Goal: Transaction & Acquisition: Obtain resource

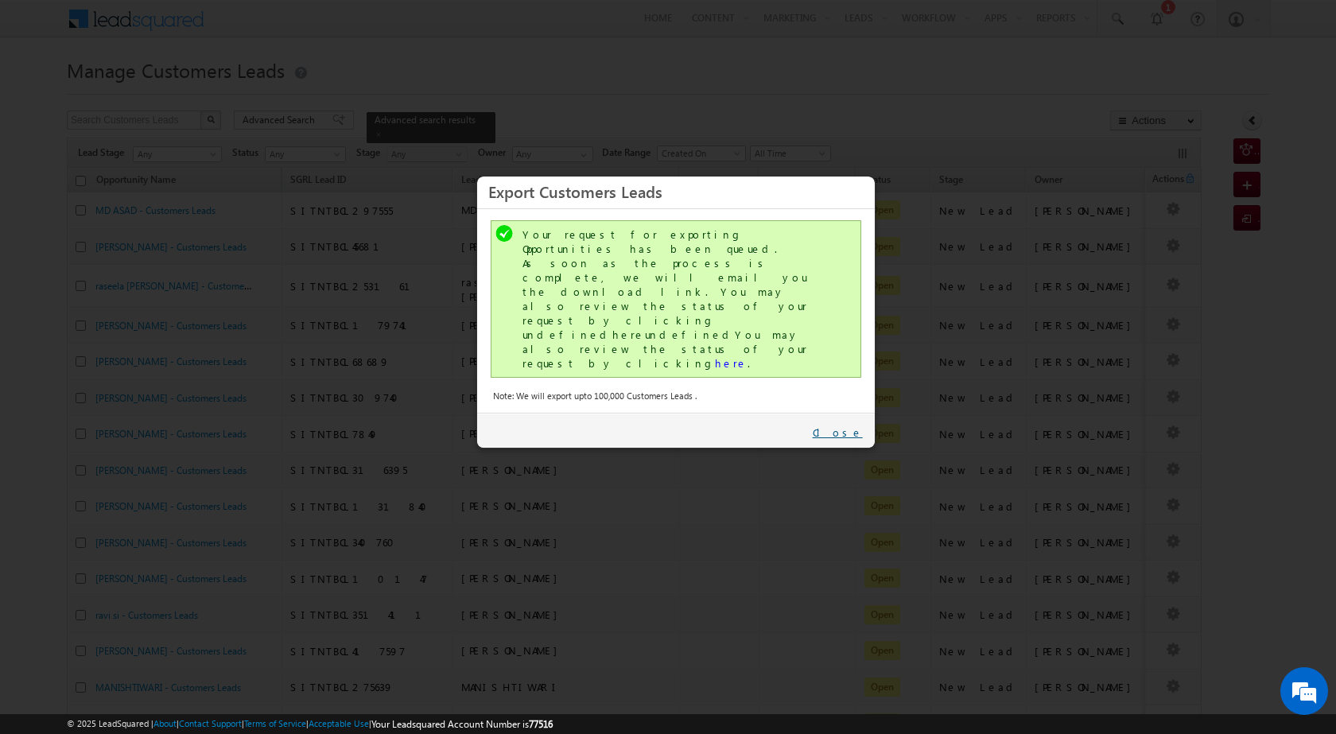
click at [860, 426] on link "Close" at bounding box center [838, 433] width 50 height 14
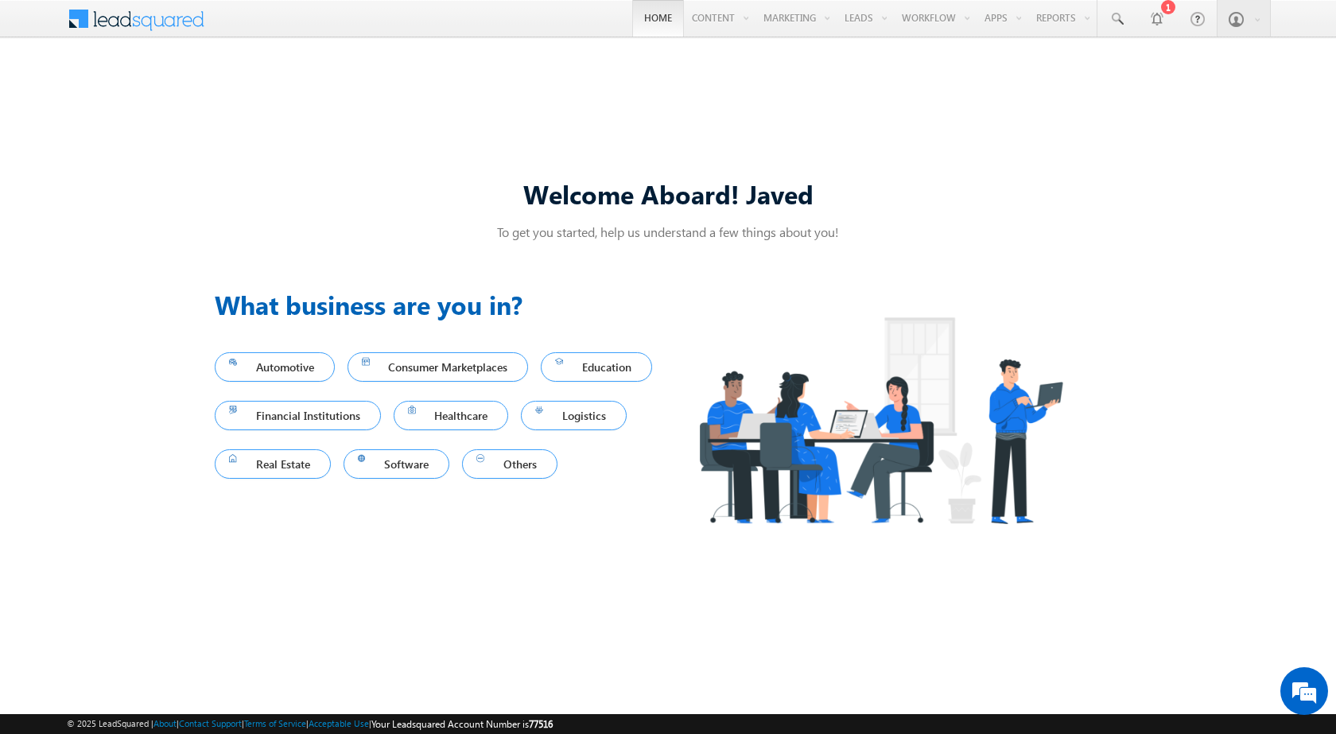
click at [643, 26] on link "Home" at bounding box center [658, 18] width 52 height 37
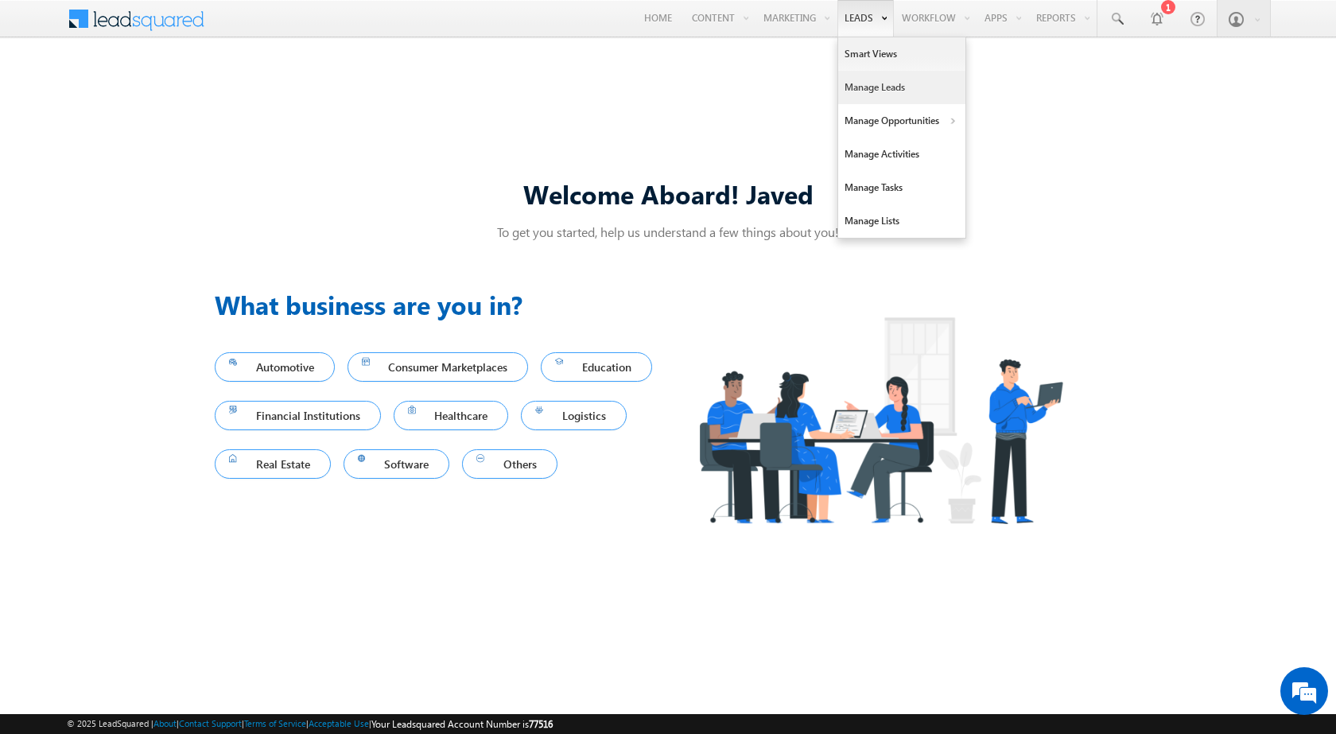
click at [853, 79] on link "Manage Leads" at bounding box center [901, 87] width 127 height 33
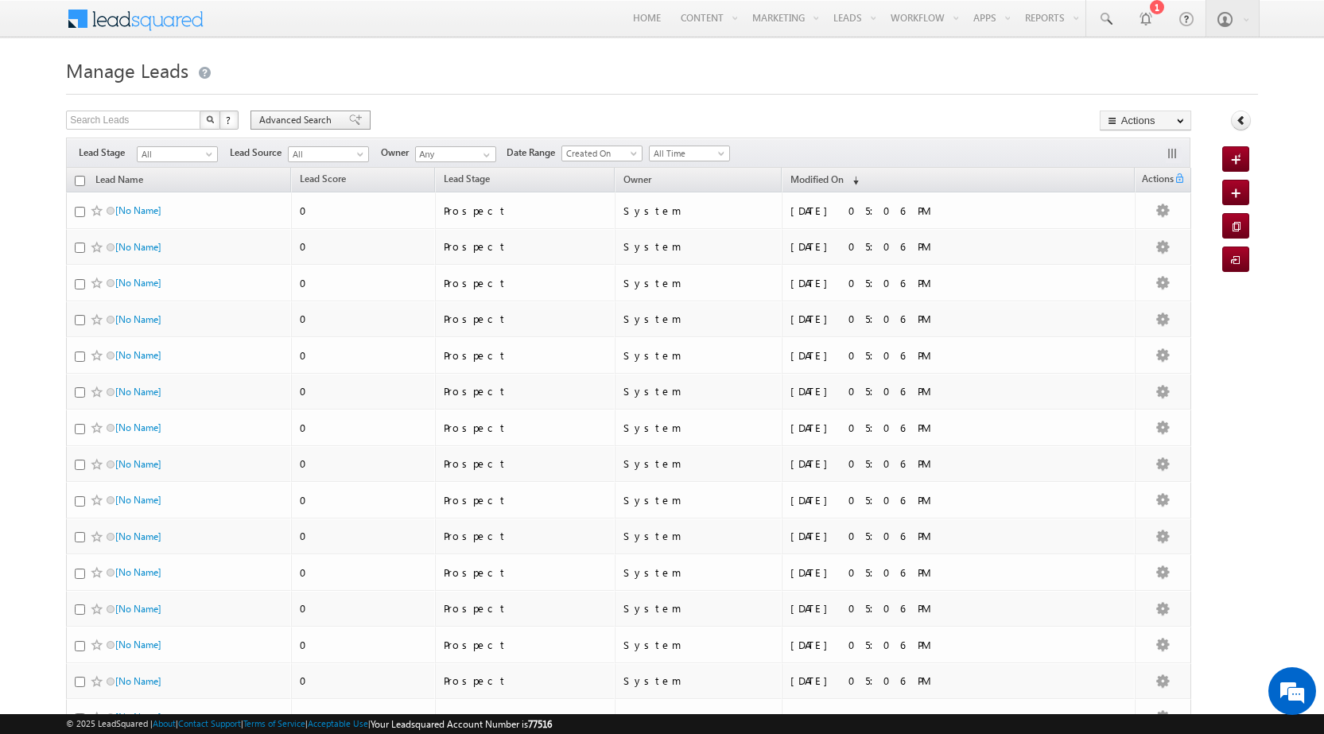
click at [302, 128] on div "Advanced Search" at bounding box center [311, 120] width 120 height 19
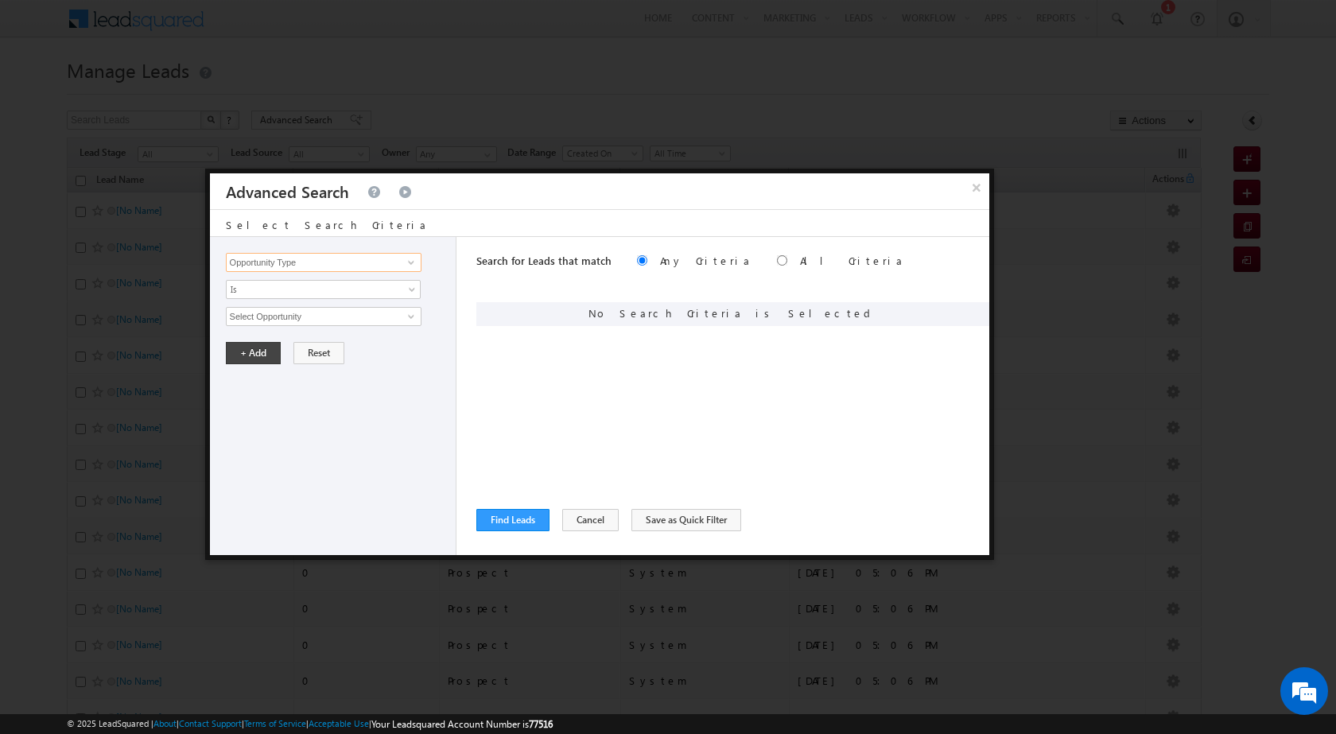
click at [305, 258] on input "Opportunity Type" at bounding box center [324, 262] width 196 height 19
click at [367, 229] on div "Select Search Criteria" at bounding box center [599, 223] width 779 height 27
click at [269, 316] on input "Select Opportunity" at bounding box center [324, 316] width 196 height 19
click at [400, 226] on div "Select Search Criteria" at bounding box center [599, 223] width 779 height 27
click at [274, 319] on input "Select Opportunity" at bounding box center [324, 316] width 196 height 19
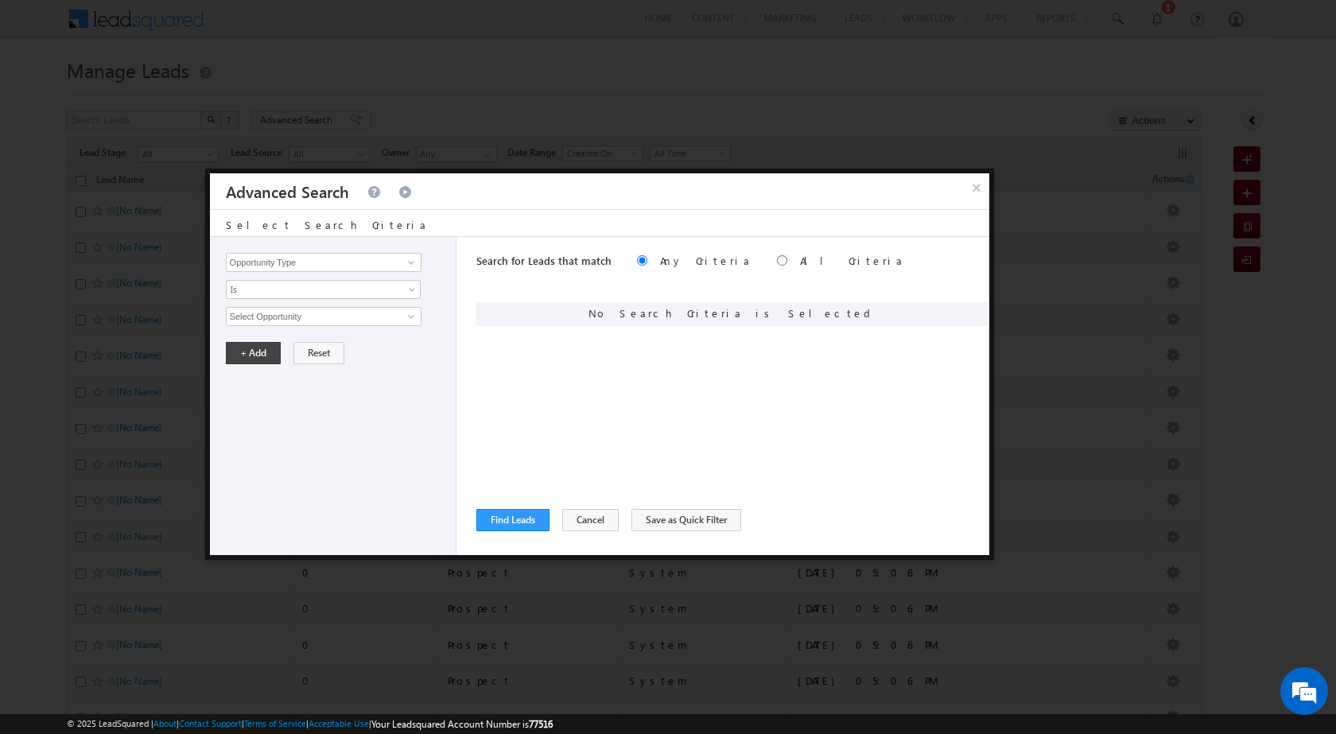
click at [377, 405] on div "Opportunity Type Lead Activity Task Sales Group Prospect Id Address 1 Address 2…" at bounding box center [333, 396] width 247 height 318
click at [242, 307] on input "Select Opportunity" at bounding box center [324, 316] width 196 height 19
click at [313, 426] on div "Opportunity Type Lead Activity Task Sales Group Prospect Id Address 1 Address 2…" at bounding box center [333, 396] width 247 height 318
click at [590, 528] on button "Cancel" at bounding box center [590, 520] width 56 height 22
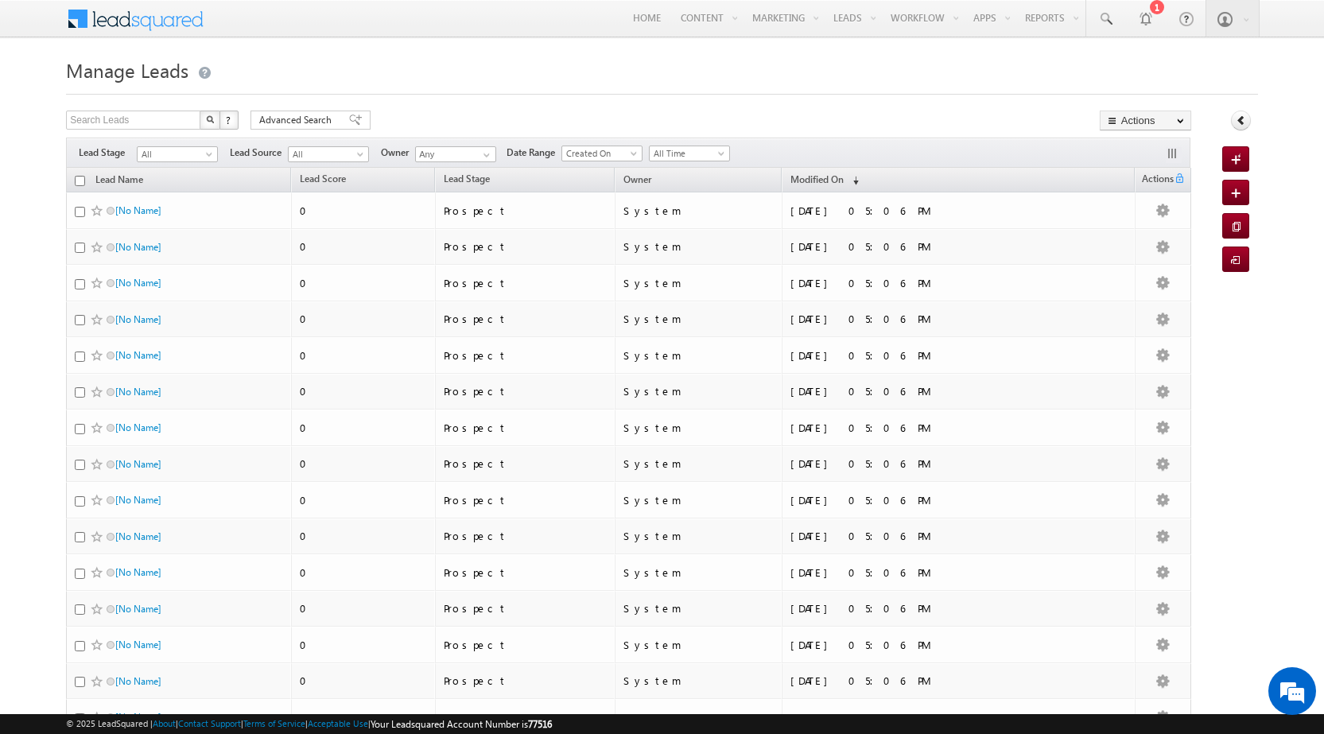
click at [593, 85] on div at bounding box center [662, 89] width 1192 height 10
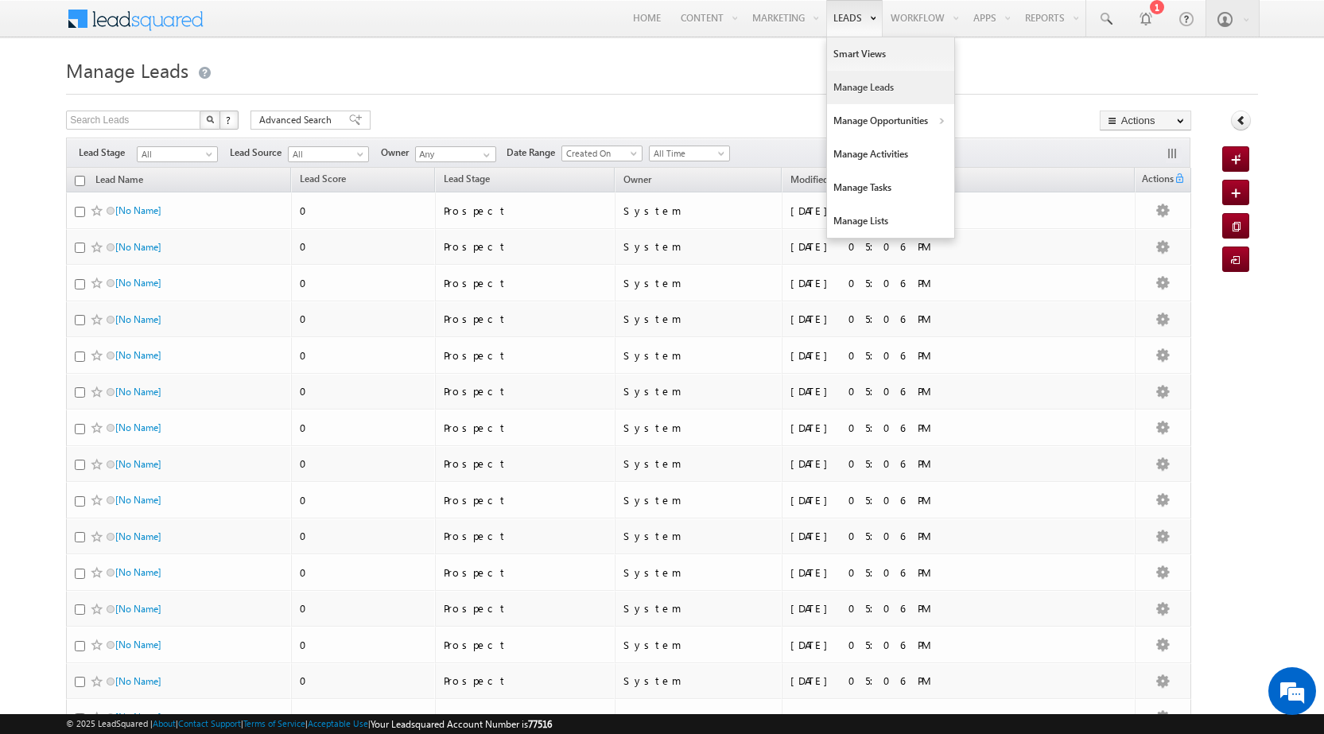
click at [837, 89] on link "Manage Leads" at bounding box center [890, 87] width 127 height 33
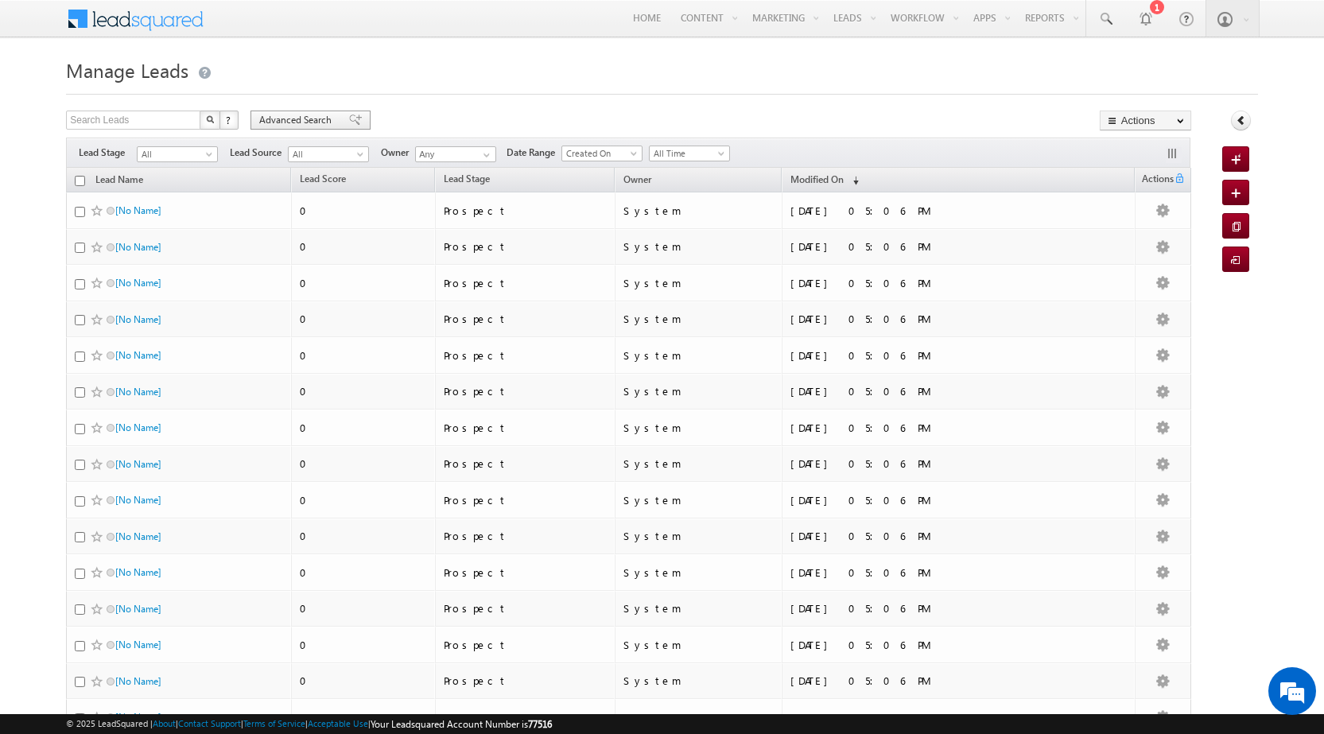
click at [352, 121] on span at bounding box center [355, 120] width 13 height 11
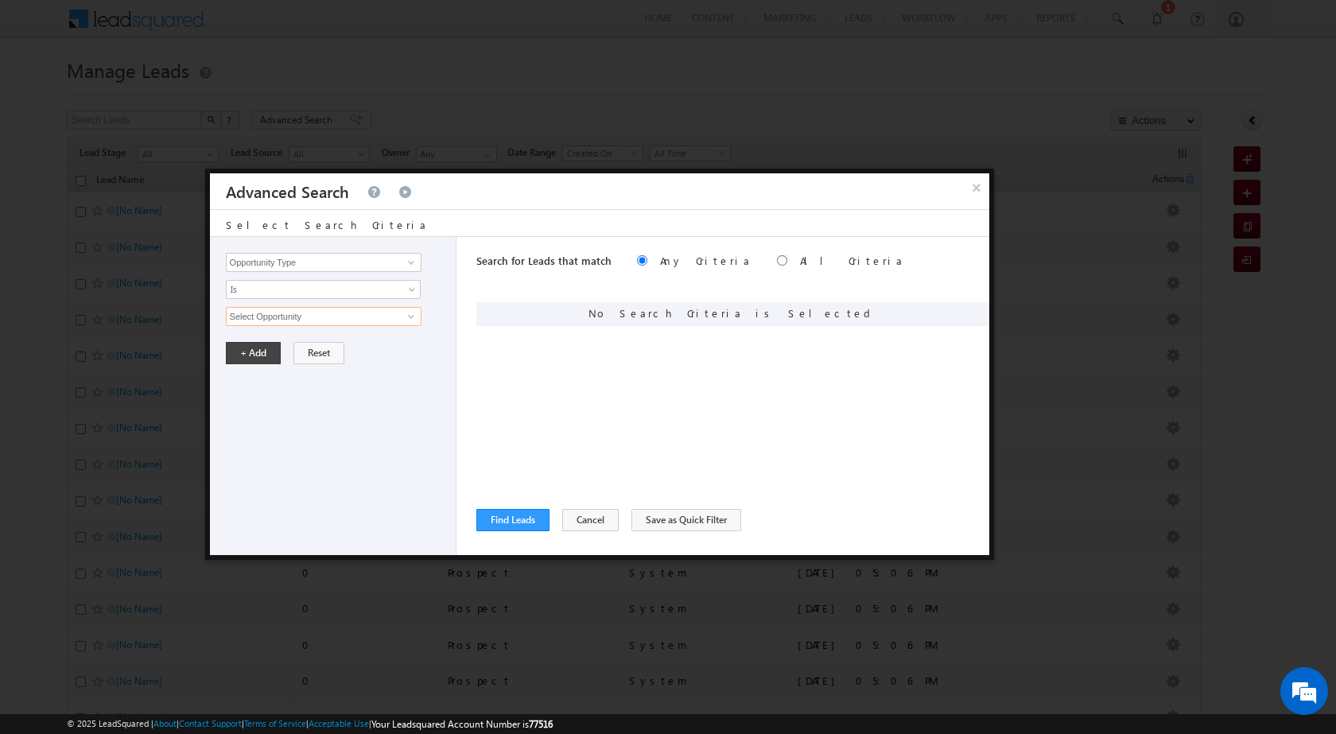
click at [302, 307] on input "Select Opportunity" at bounding box center [324, 316] width 196 height 19
paste input "NTB_PA_HL_FRESH_SD_CC_VB2_22AUG25"
type input "NTB_PA_HL_FRESH_SD_CC_VB2_22AUG25"
click at [503, 514] on button "Find Leads" at bounding box center [512, 520] width 73 height 22
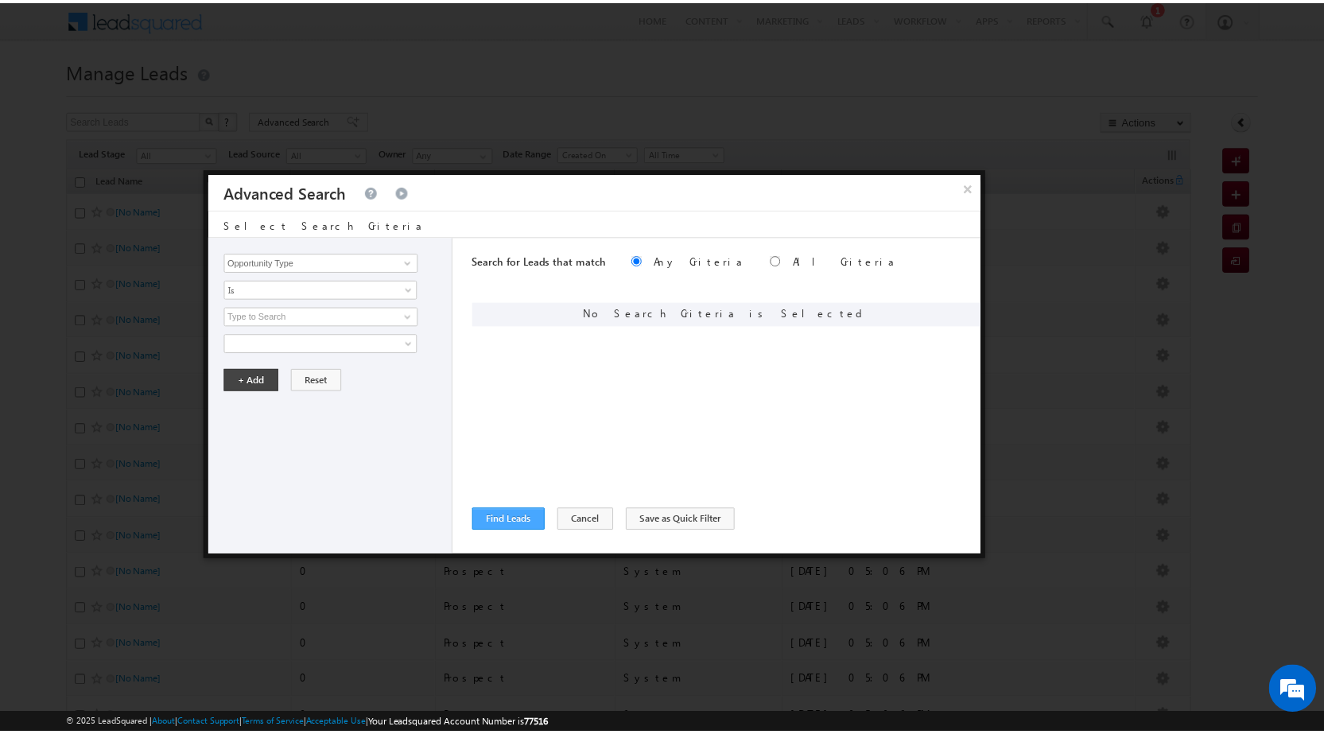
scroll to position [0, 0]
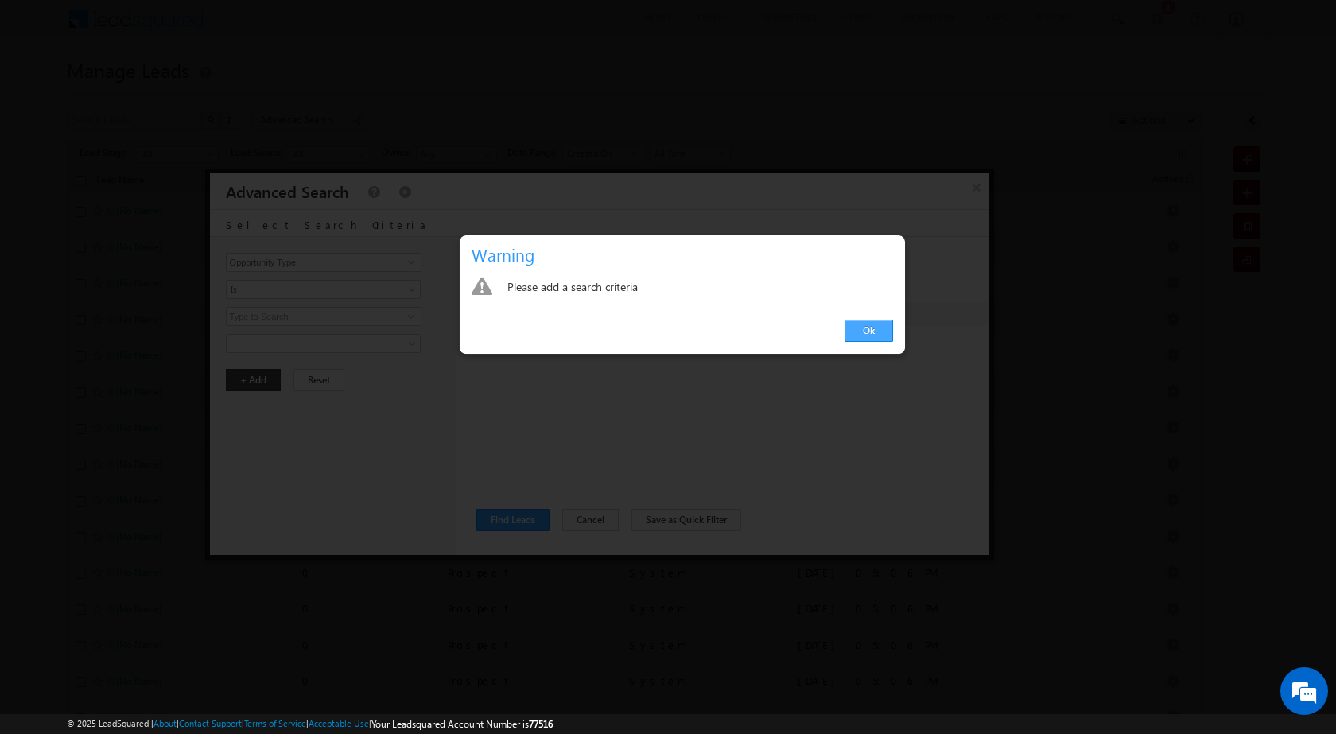
click at [866, 338] on link "Ok" at bounding box center [869, 331] width 49 height 22
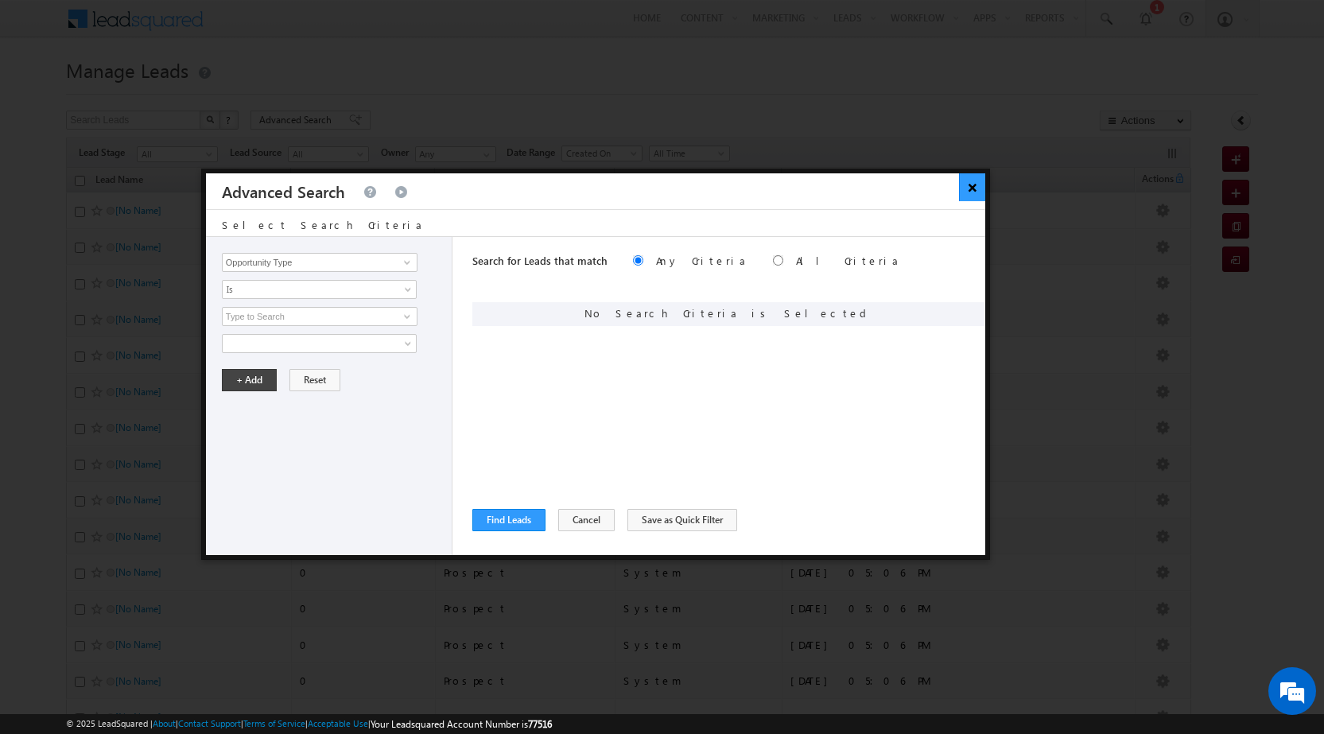
click at [978, 188] on button "×" at bounding box center [972, 187] width 26 height 28
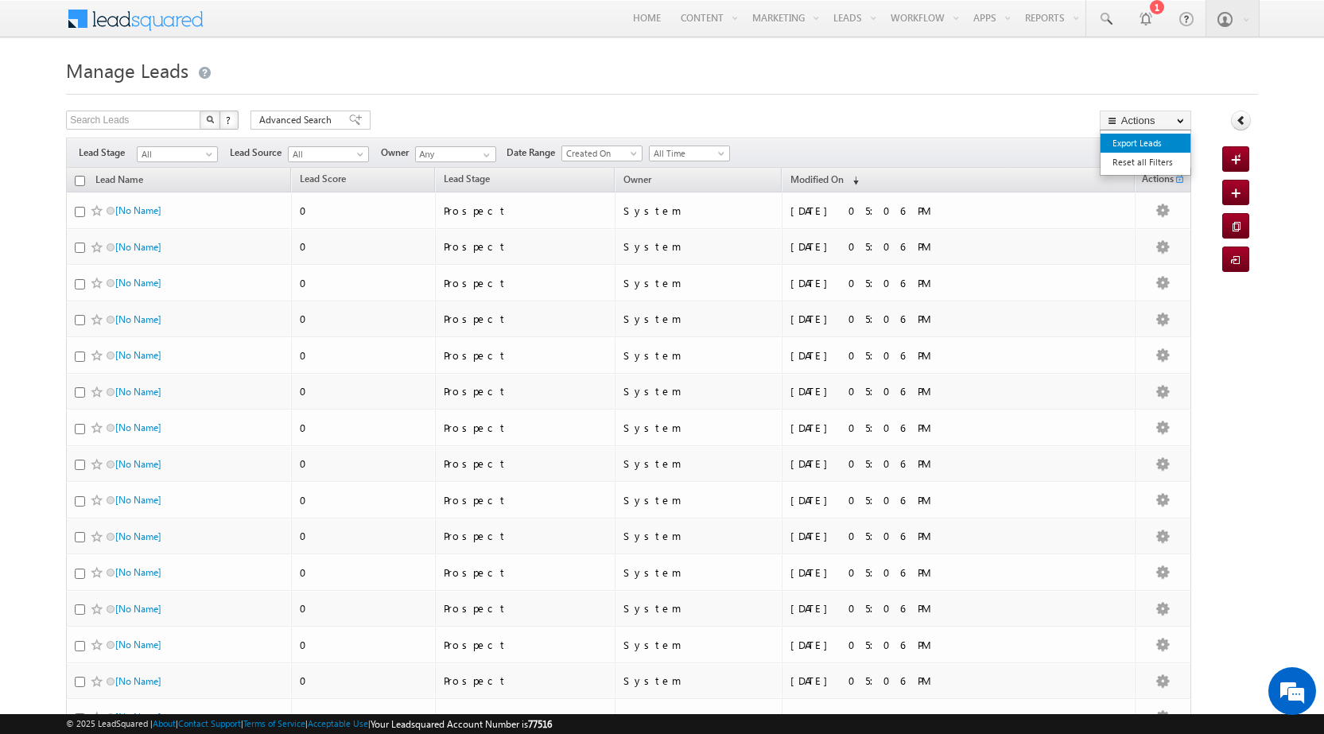
click at [1125, 149] on link "Export Leads" at bounding box center [1146, 143] width 90 height 19
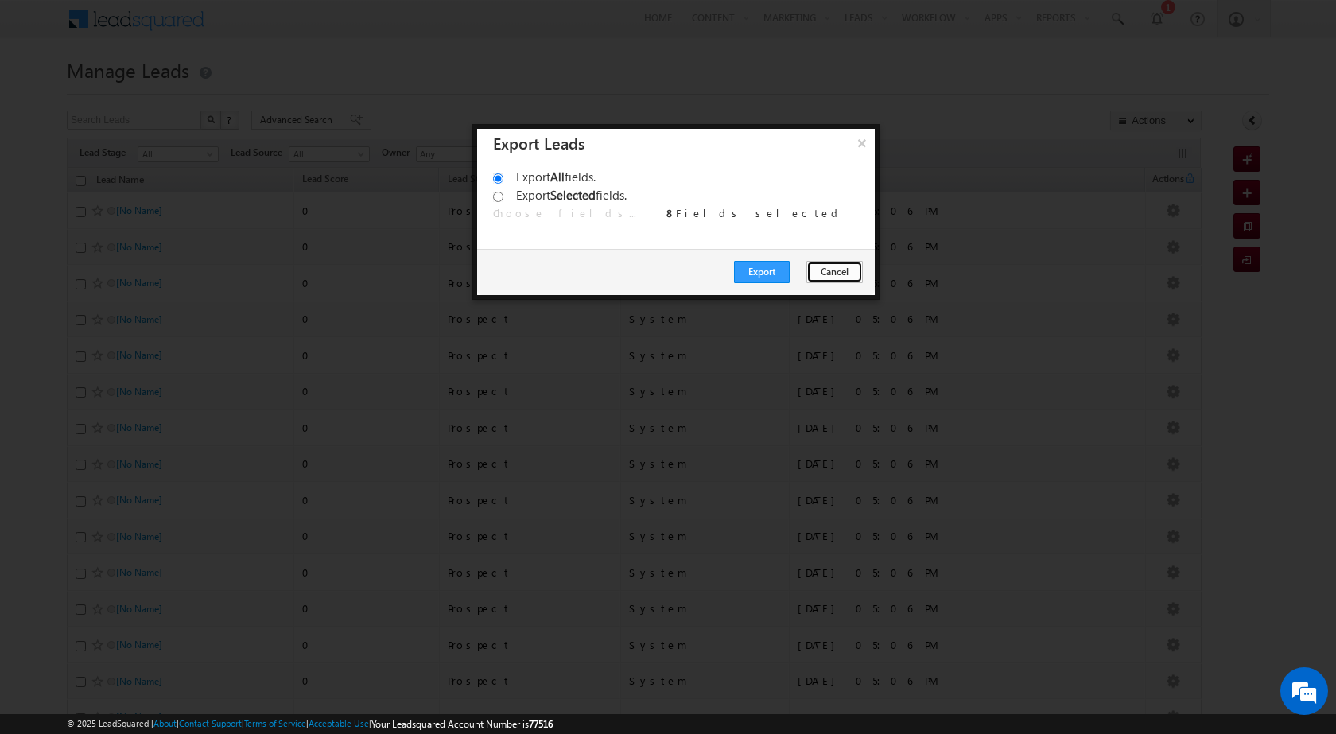
click at [845, 267] on button "Cancel" at bounding box center [834, 272] width 56 height 22
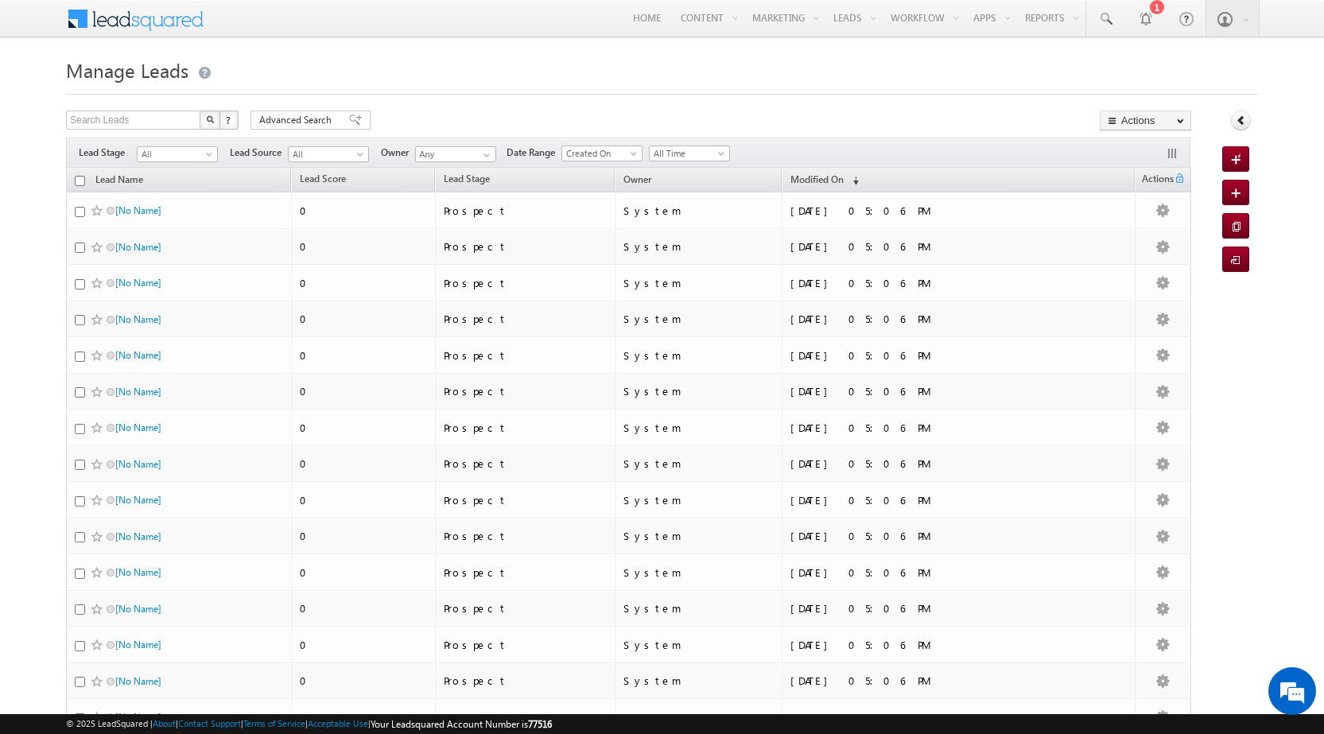
click at [853, 84] on h1 "Manage Leads" at bounding box center [662, 68] width 1192 height 31
click at [631, 88] on div at bounding box center [662, 89] width 1192 height 10
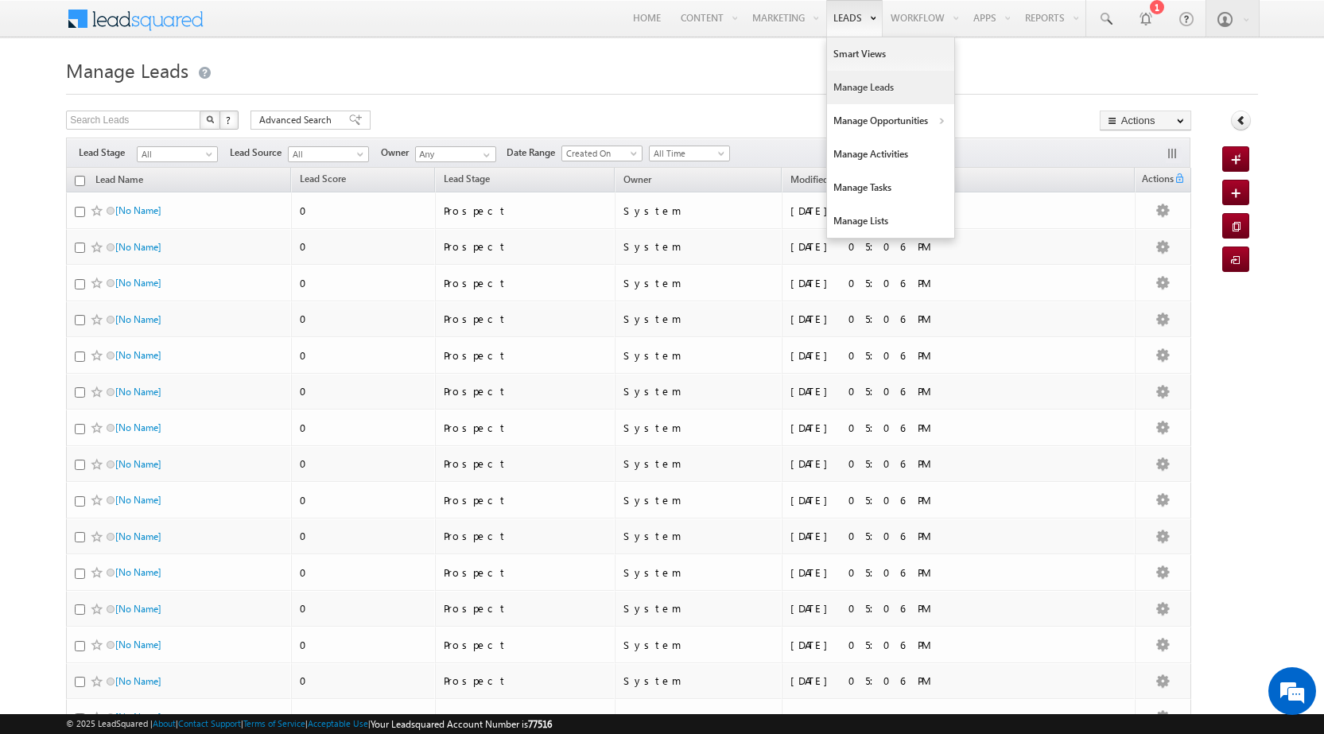
click at [855, 92] on link "Manage Leads" at bounding box center [890, 87] width 127 height 33
click at [971, 188] on link "Customers Leads" at bounding box center [1029, 188] width 146 height 33
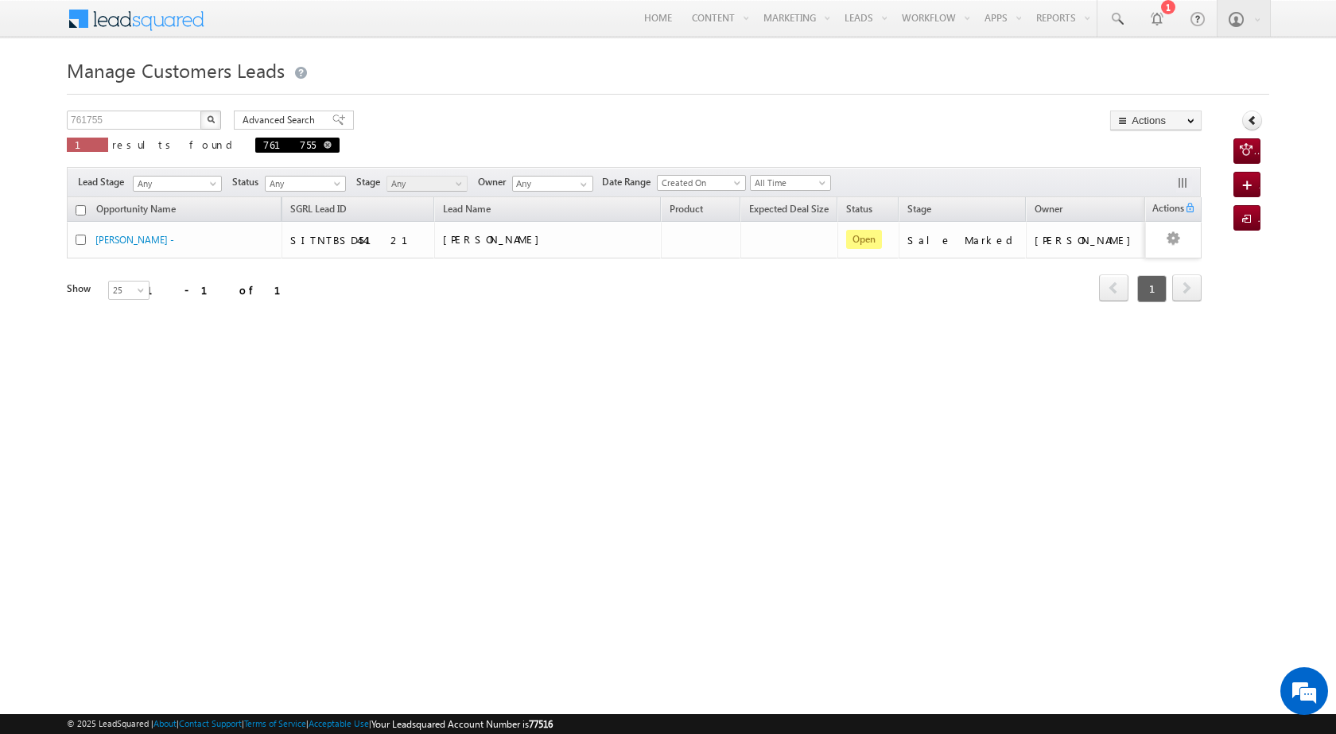
click at [324, 143] on span at bounding box center [328, 145] width 8 height 8
type input "Search Customers Leads"
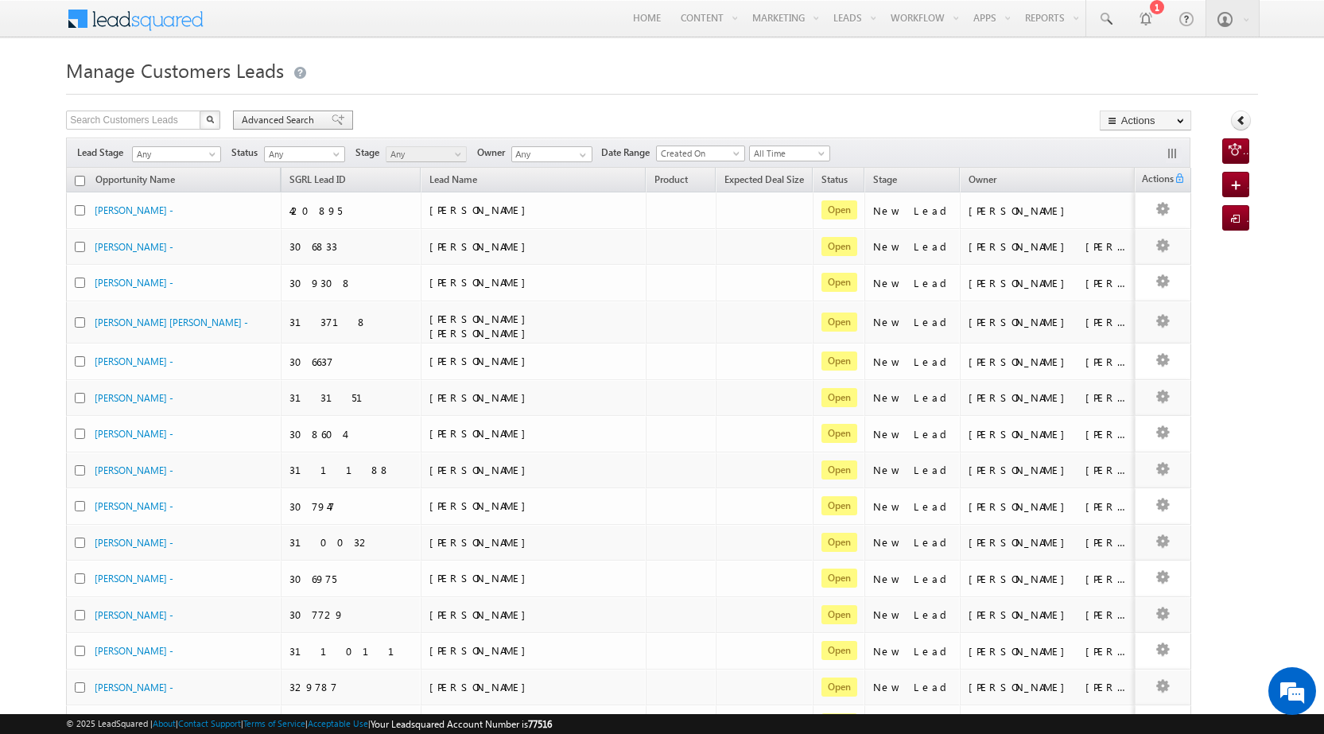
click at [313, 115] on span "Advanced Search" at bounding box center [280, 120] width 77 height 14
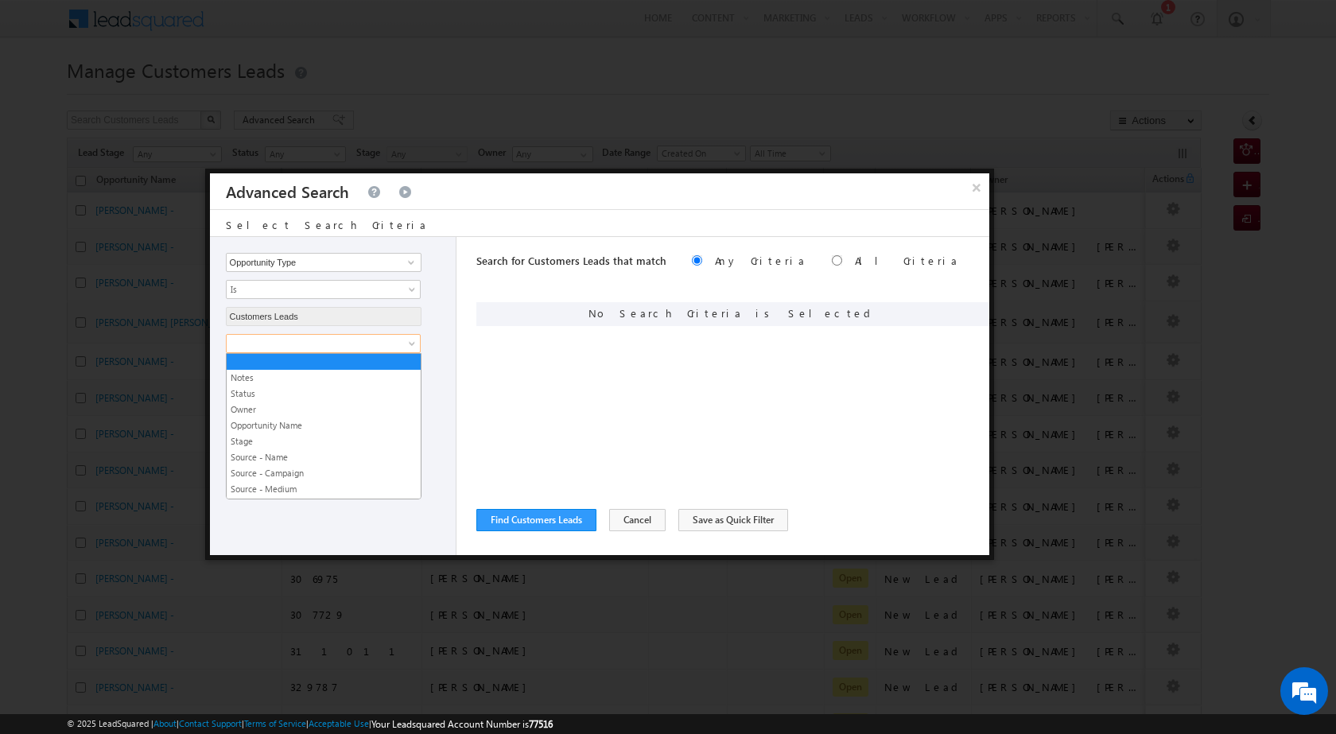
click at [274, 337] on span at bounding box center [313, 343] width 173 height 14
click at [317, 331] on div "Opportunity Type Lead Owner Sales Group Prospect Id Address 1 Address 2 Age Ass…" at bounding box center [333, 396] width 247 height 318
click at [306, 336] on span at bounding box center [313, 343] width 173 height 14
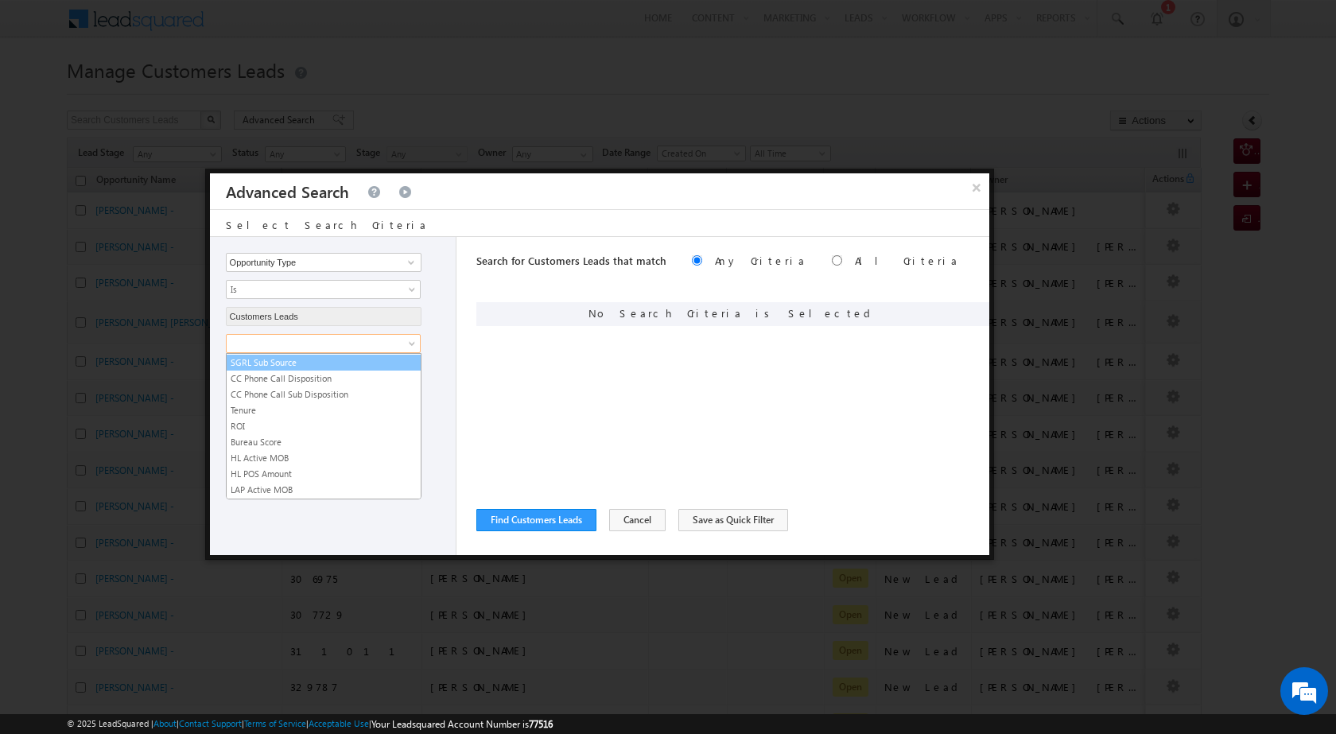
scroll to position [795, 0]
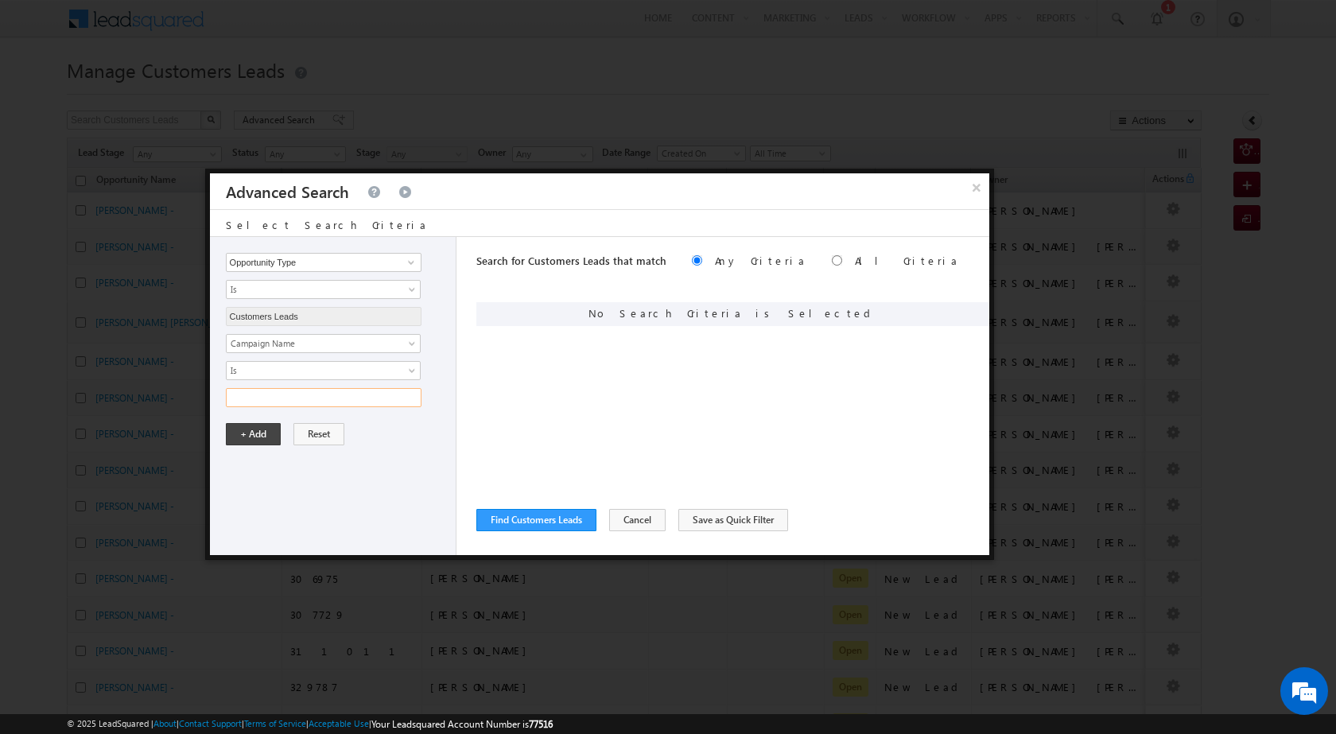
click at [259, 402] on input "text" at bounding box center [324, 397] width 196 height 19
paste input "NTB_PA_HL_FRESH_SD_CC_VB2_22AUG25"
type input "NTB_PA_HL_FRESH_SD_CC_VB2_22AUG25"
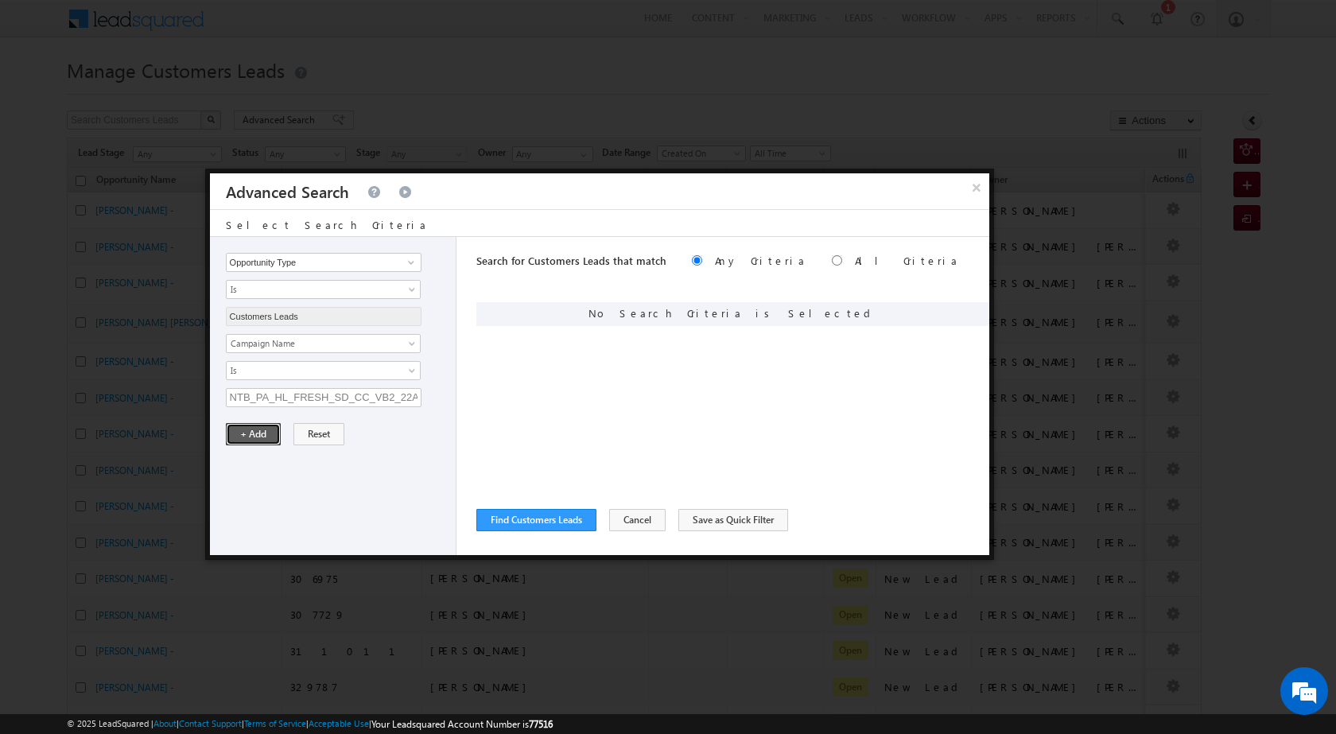
click at [263, 440] on button "+ Add" at bounding box center [253, 434] width 55 height 22
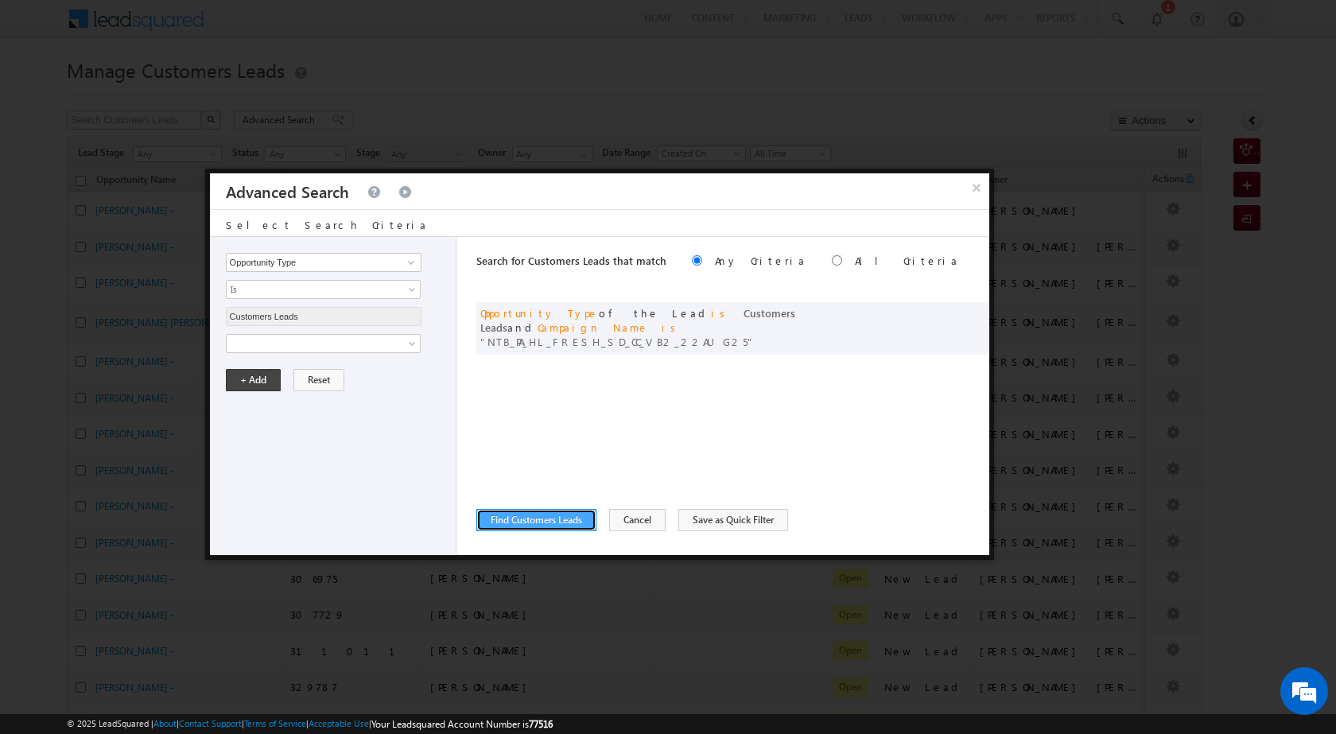
click at [519, 519] on button "Find Customers Leads" at bounding box center [536, 520] width 120 height 22
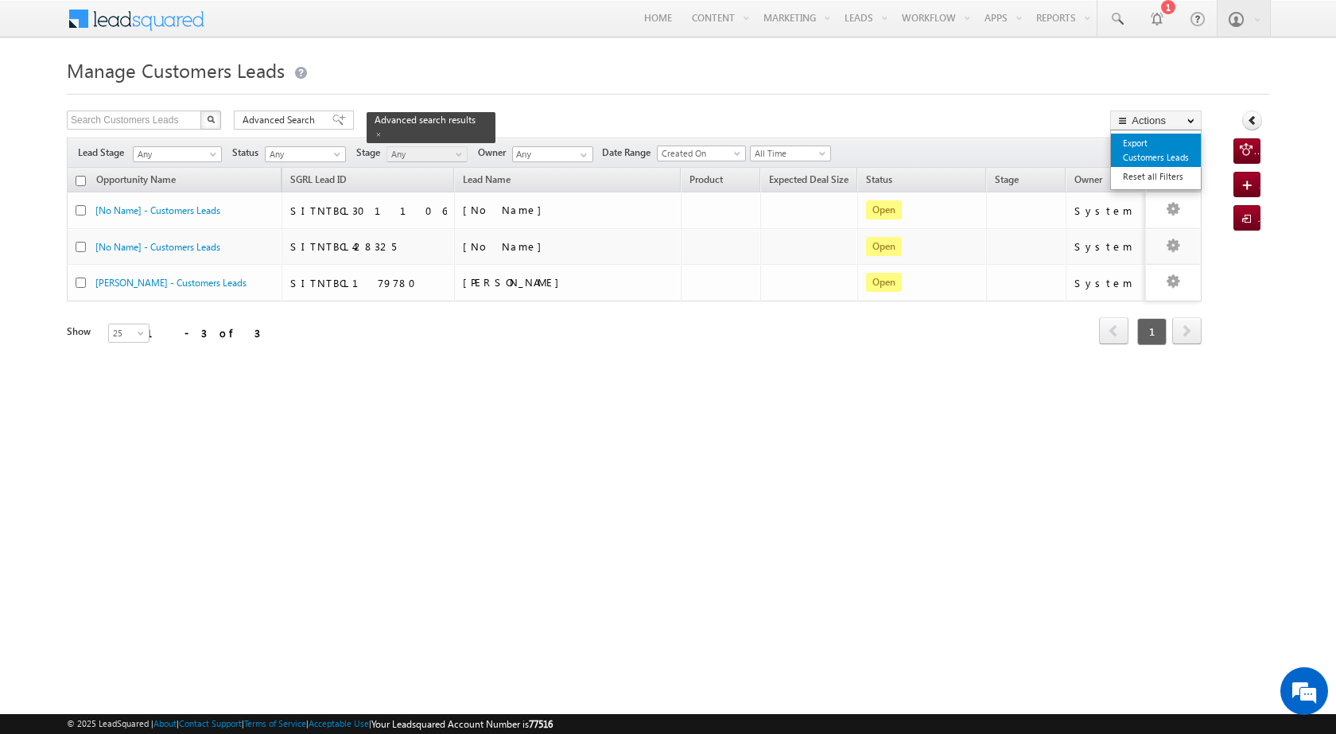
click at [1168, 143] on link "Export Customers Leads" at bounding box center [1156, 150] width 90 height 33
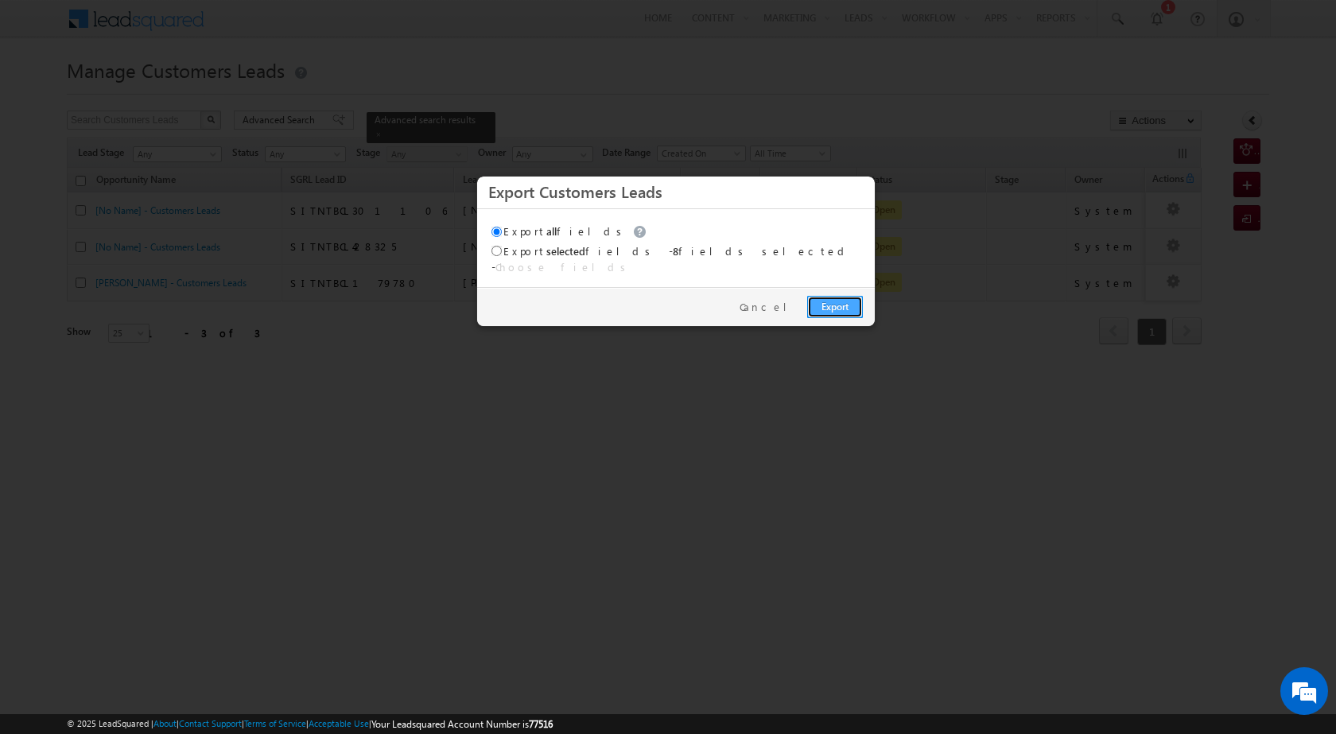
click at [819, 300] on link "Export" at bounding box center [835, 307] width 56 height 22
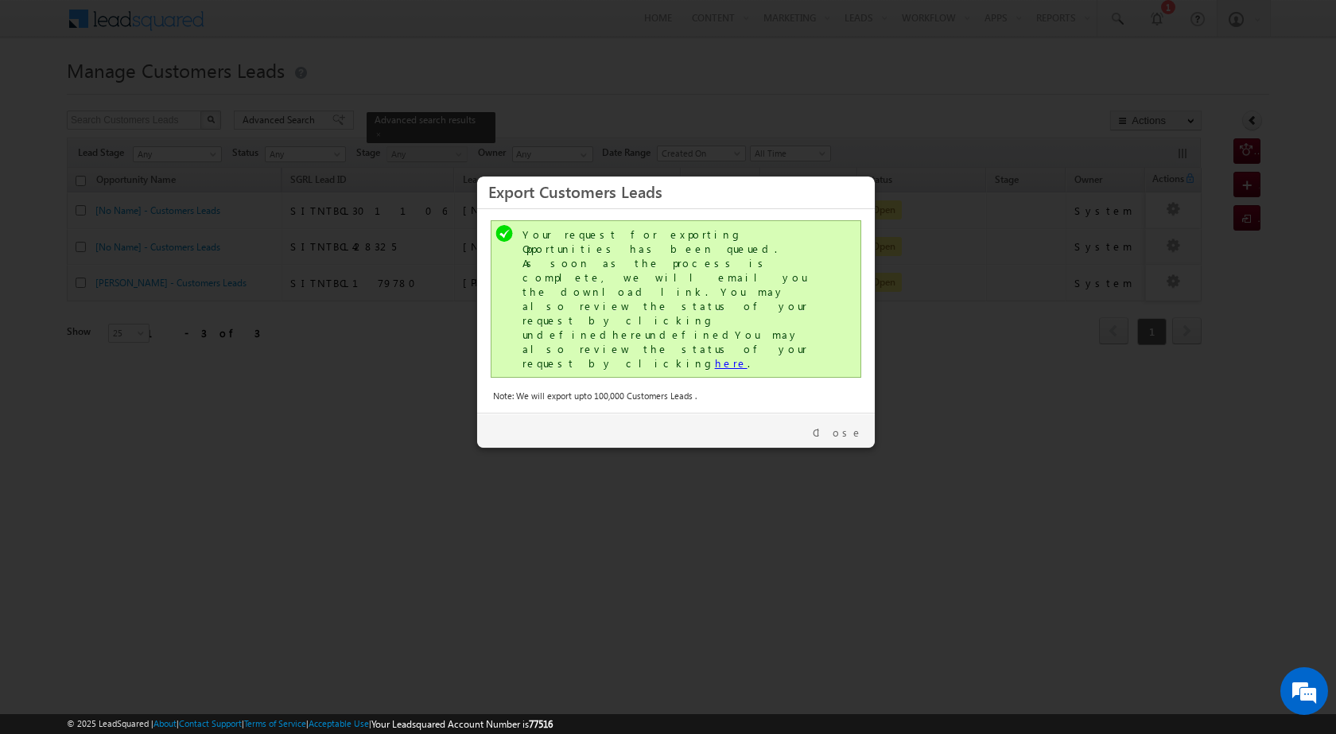
click at [715, 356] on link "here" at bounding box center [731, 363] width 33 height 14
click at [846, 426] on link "Close" at bounding box center [838, 433] width 50 height 14
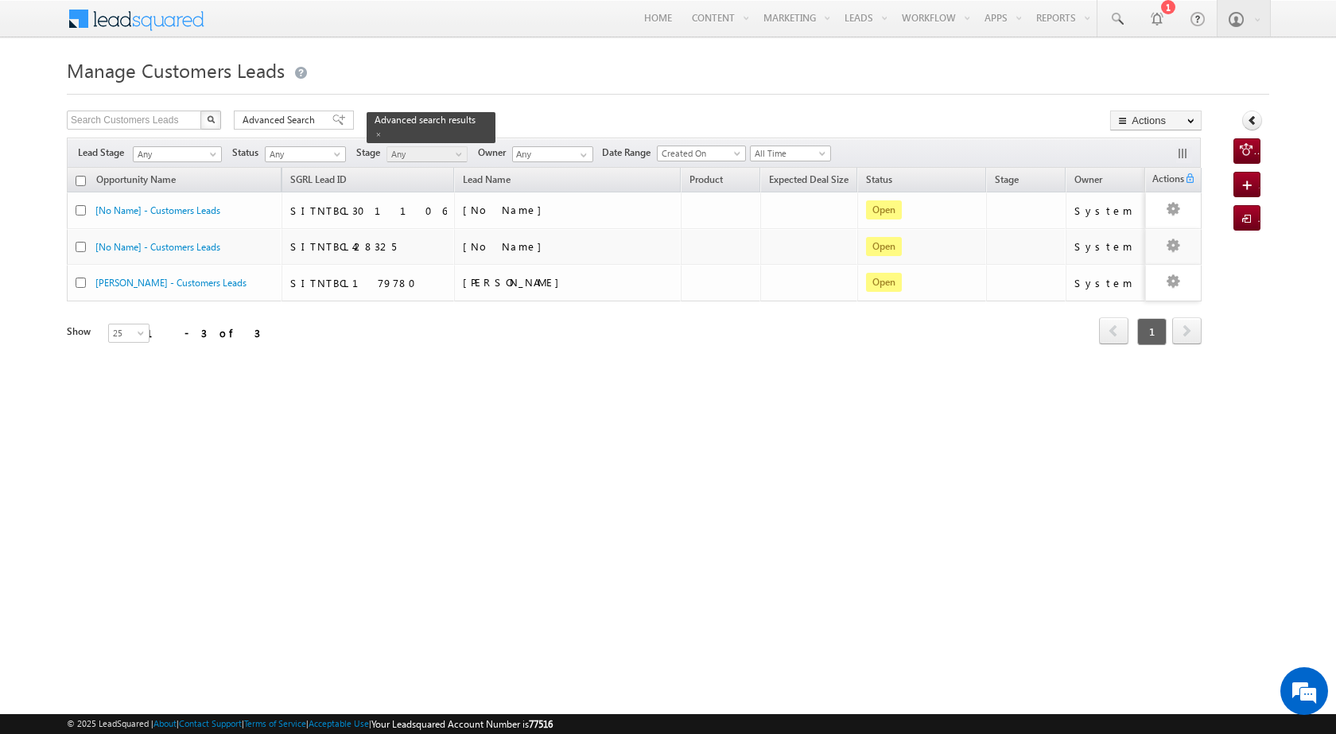
click at [274, 133] on div "Search Customers Leads X 3 results found Advanced Search Advanced search result…" at bounding box center [634, 122] width 1135 height 23
click at [276, 126] on span "Advanced Search" at bounding box center [281, 120] width 77 height 14
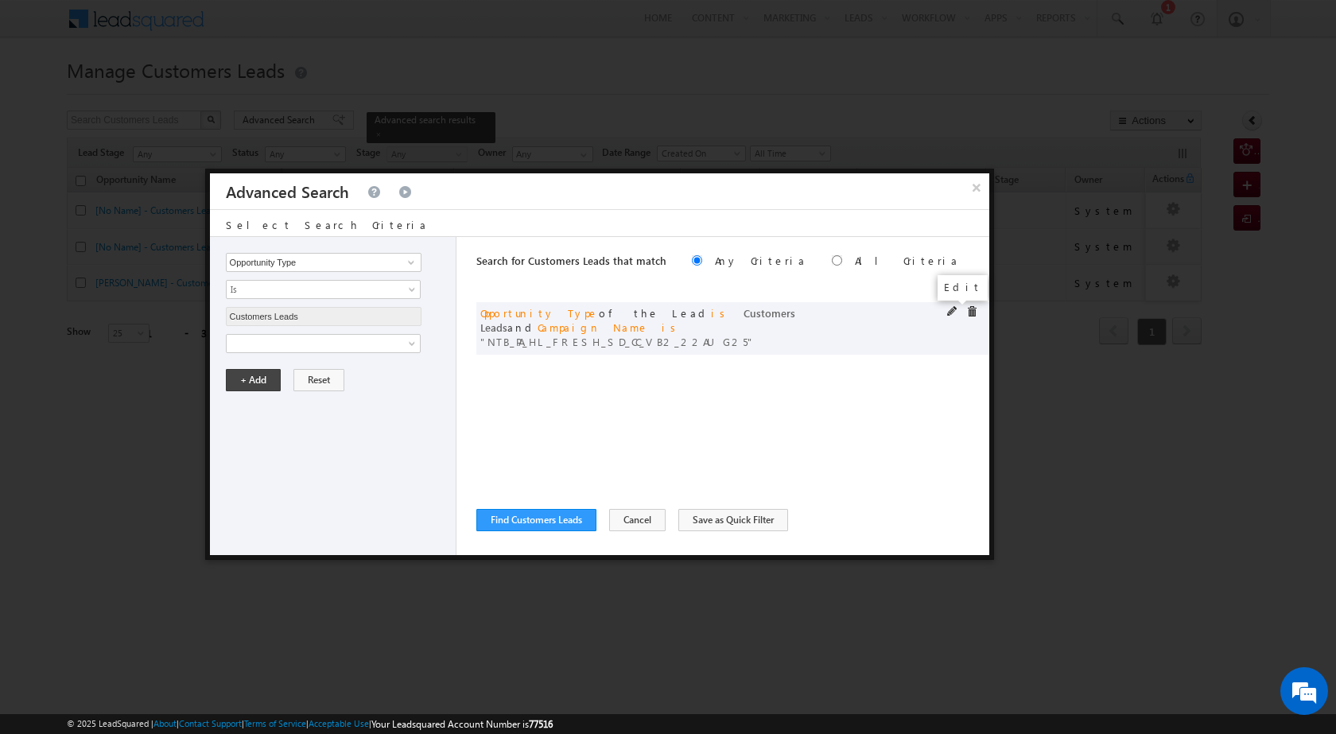
click at [949, 311] on span at bounding box center [952, 311] width 11 height 11
click at [315, 395] on input "NTB_PA_HL_FRESH_SD_CC_VB2_22AUG25" at bounding box center [324, 397] width 196 height 19
paste input "3"
type input "NTB_PA_HL_FRESH_SD_CC_VB3_22AUG25"
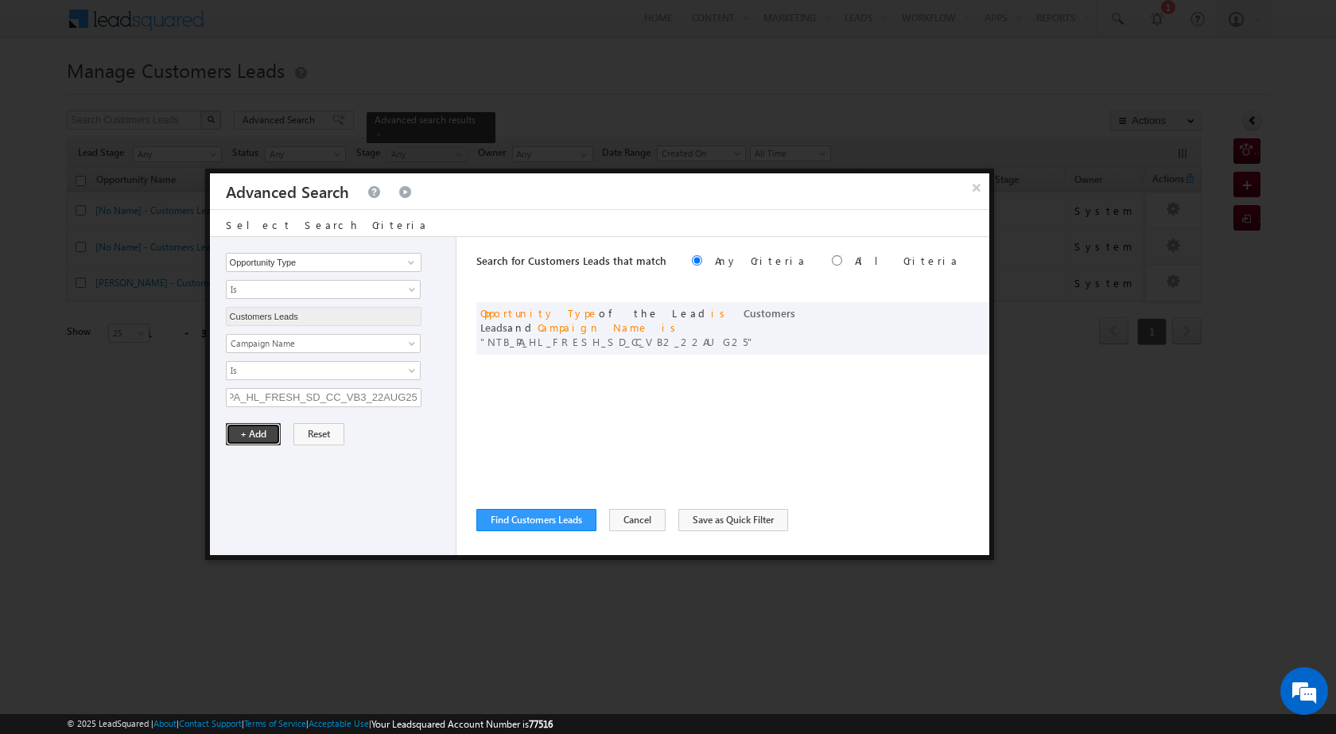
click at [256, 432] on button "+ Add" at bounding box center [253, 434] width 55 height 22
click at [579, 517] on button "Find Customers Leads" at bounding box center [536, 520] width 120 height 22
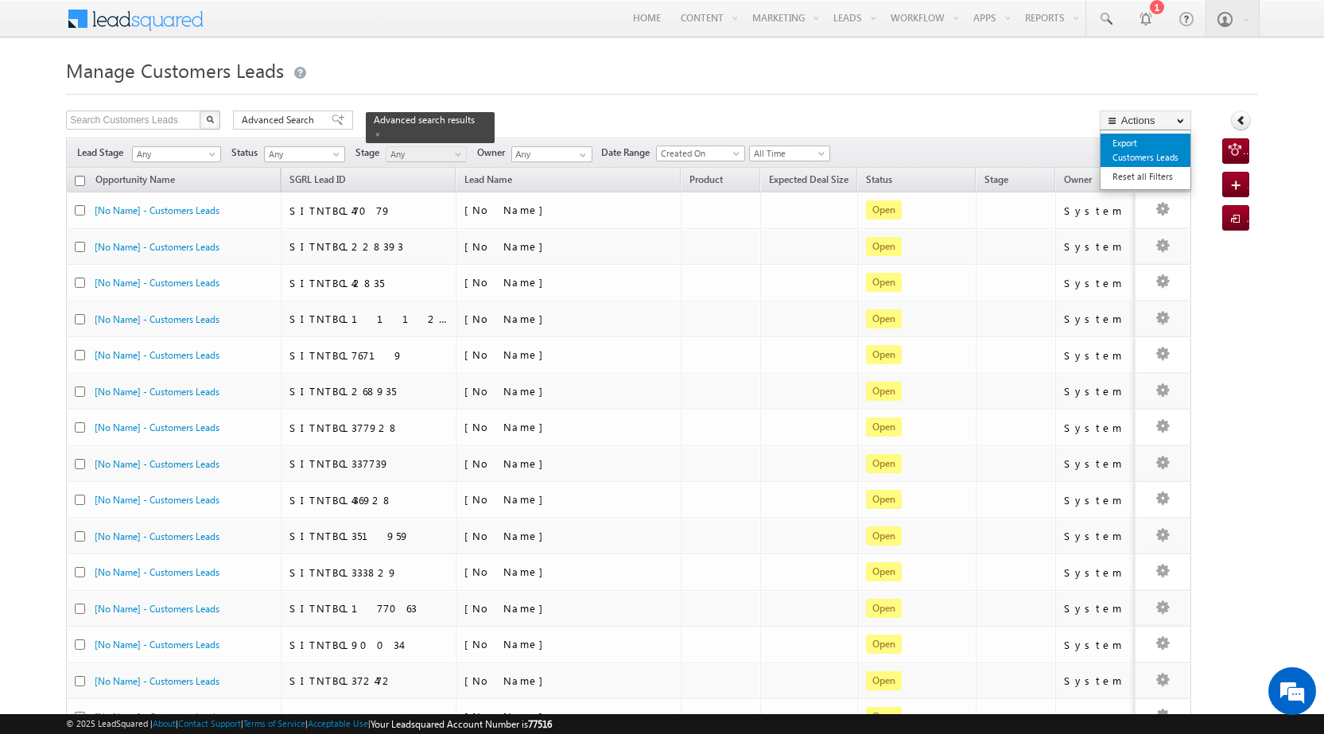
click at [1141, 140] on link "Export Customers Leads" at bounding box center [1146, 150] width 90 height 33
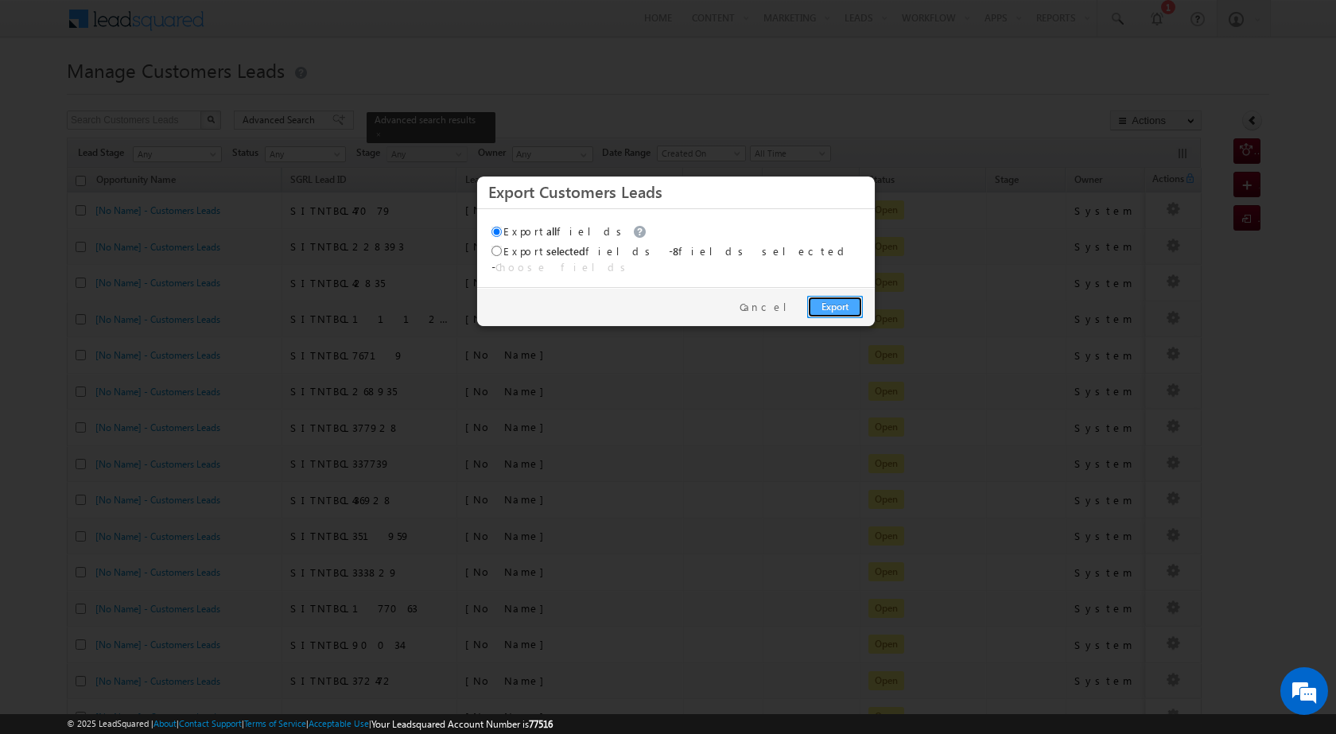
click at [846, 298] on link "Export" at bounding box center [835, 307] width 56 height 22
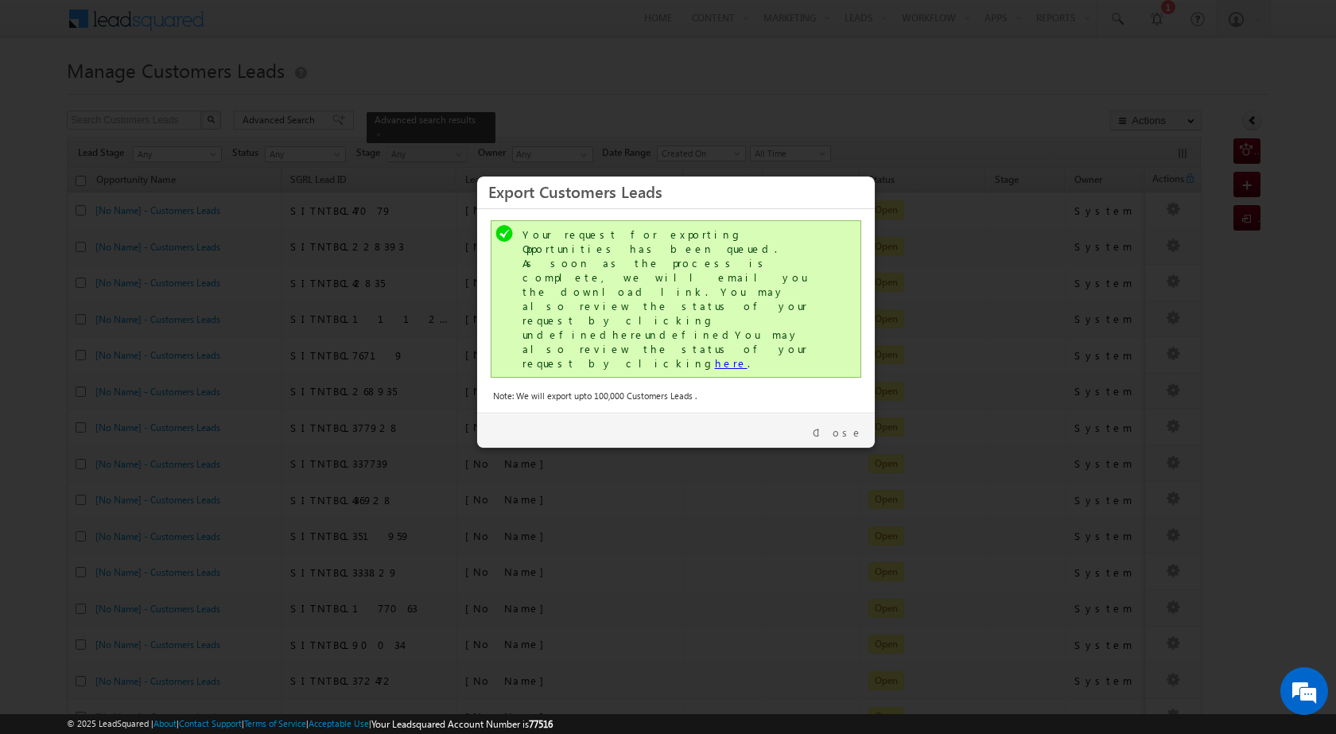
click at [715, 356] on link "here" at bounding box center [731, 363] width 33 height 14
click at [849, 426] on link "Close" at bounding box center [838, 433] width 50 height 14
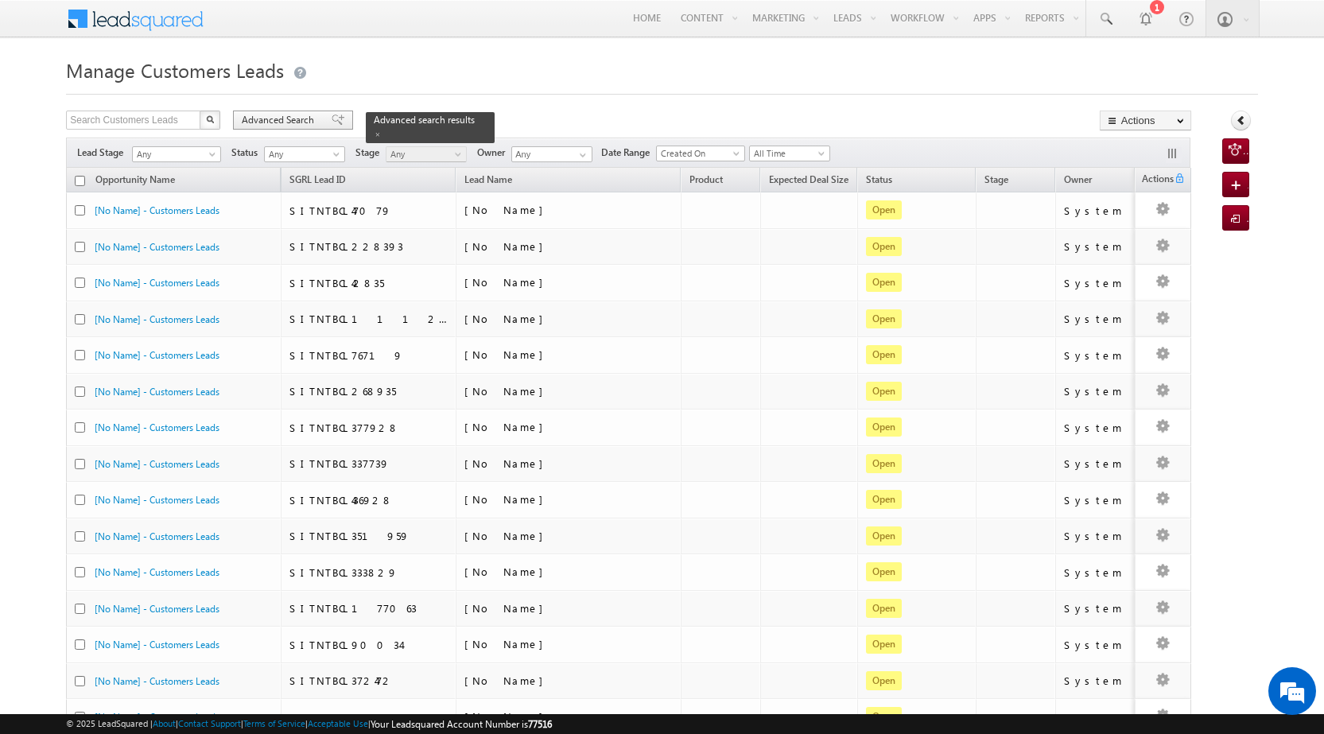
click at [301, 114] on span "Advanced Search" at bounding box center [280, 120] width 77 height 14
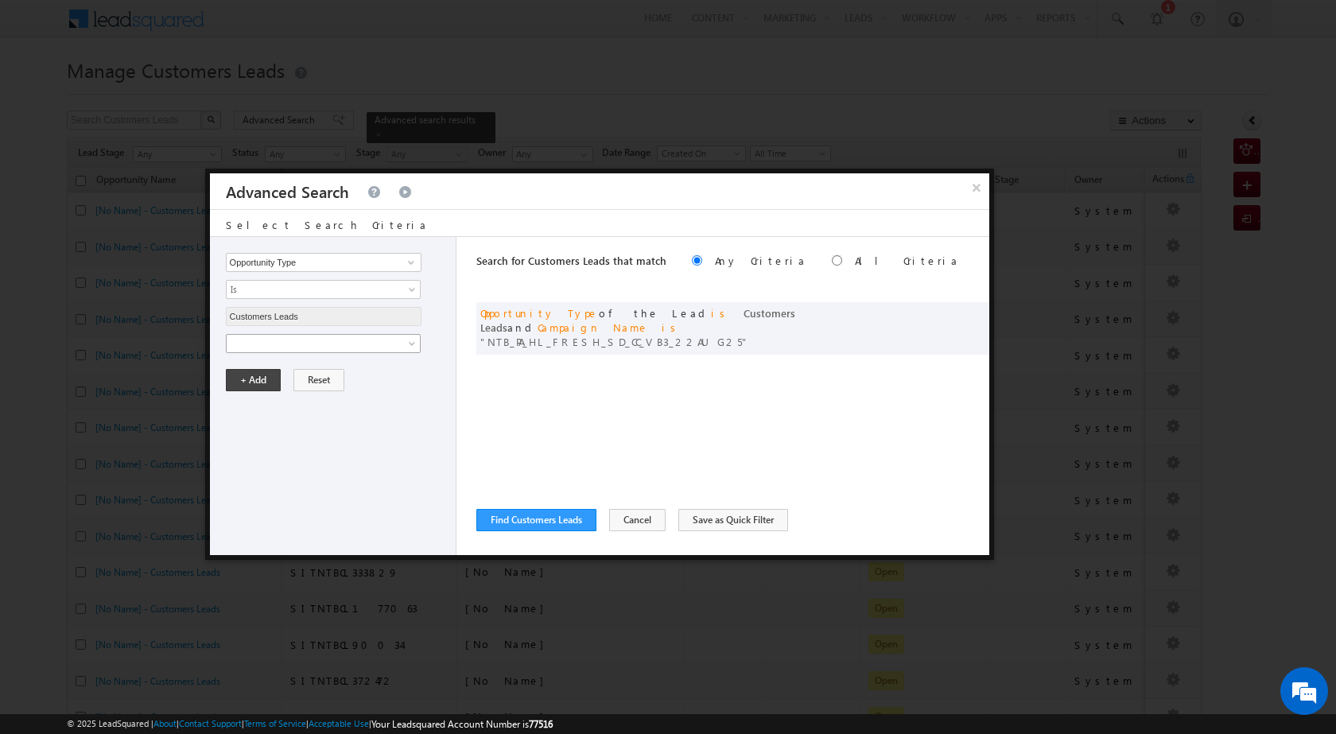
click at [293, 343] on span at bounding box center [313, 343] width 173 height 14
click at [955, 309] on span at bounding box center [952, 311] width 11 height 11
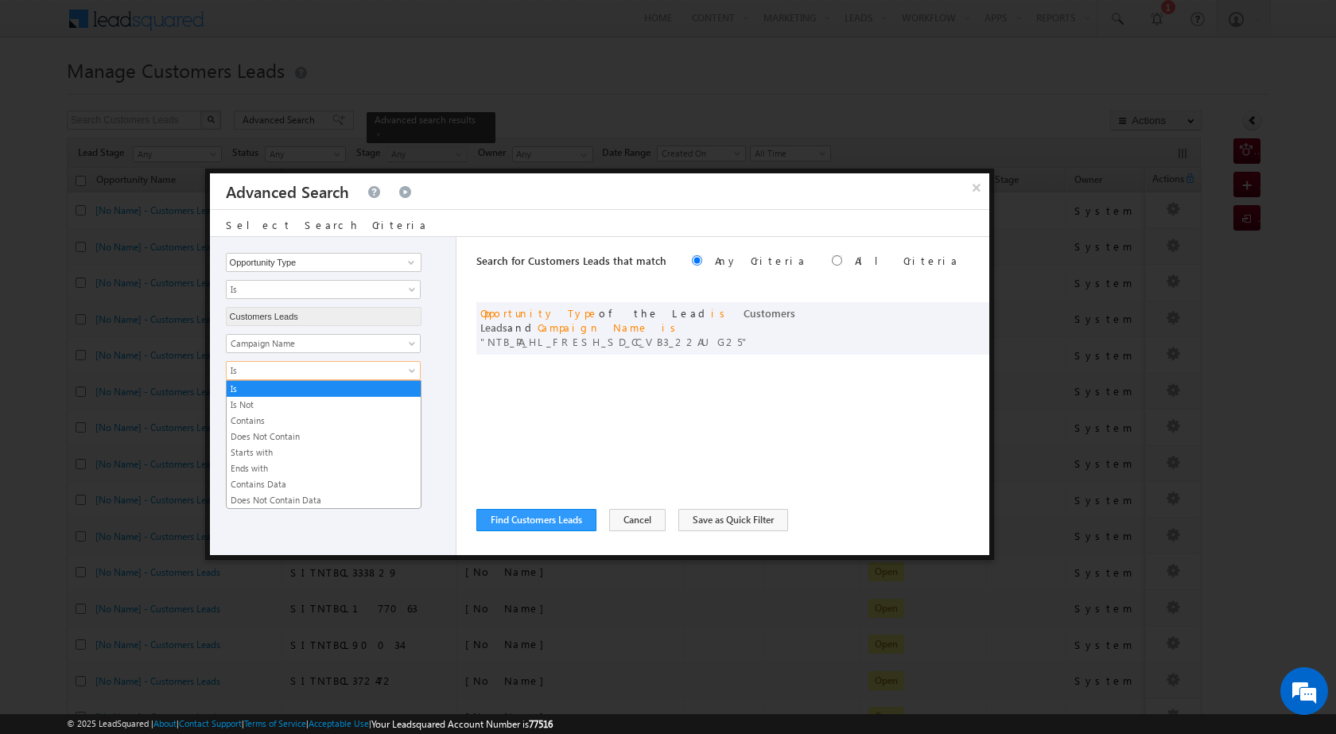
click at [279, 364] on span "Is" at bounding box center [313, 370] width 173 height 14
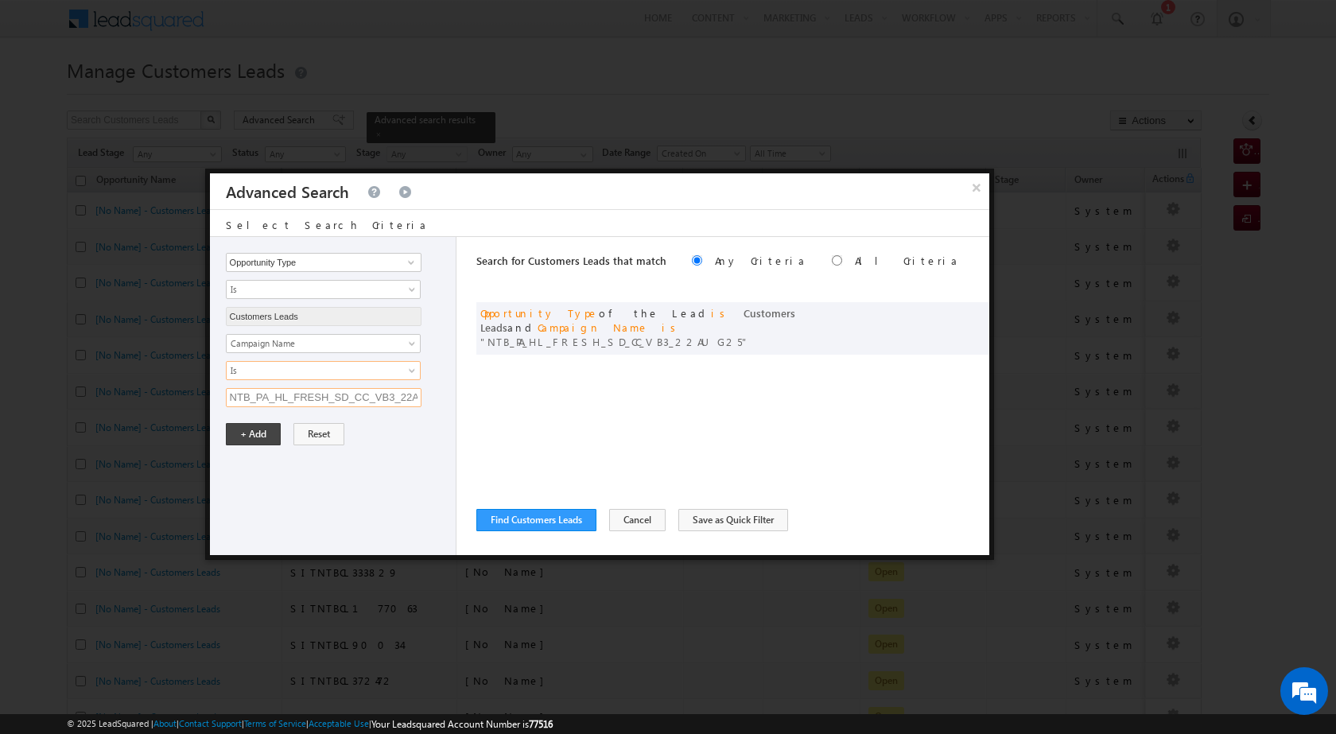
click at [258, 396] on input "NTB_PA_HL_FRESH_SD_CC_VB3_22AUG25" at bounding box center [324, 397] width 196 height 19
paste input "4"
type input "NTB_PA_HL_FRESH_SD_CC_VB4_22AUG25"
click at [245, 440] on button "+ Add" at bounding box center [253, 434] width 55 height 22
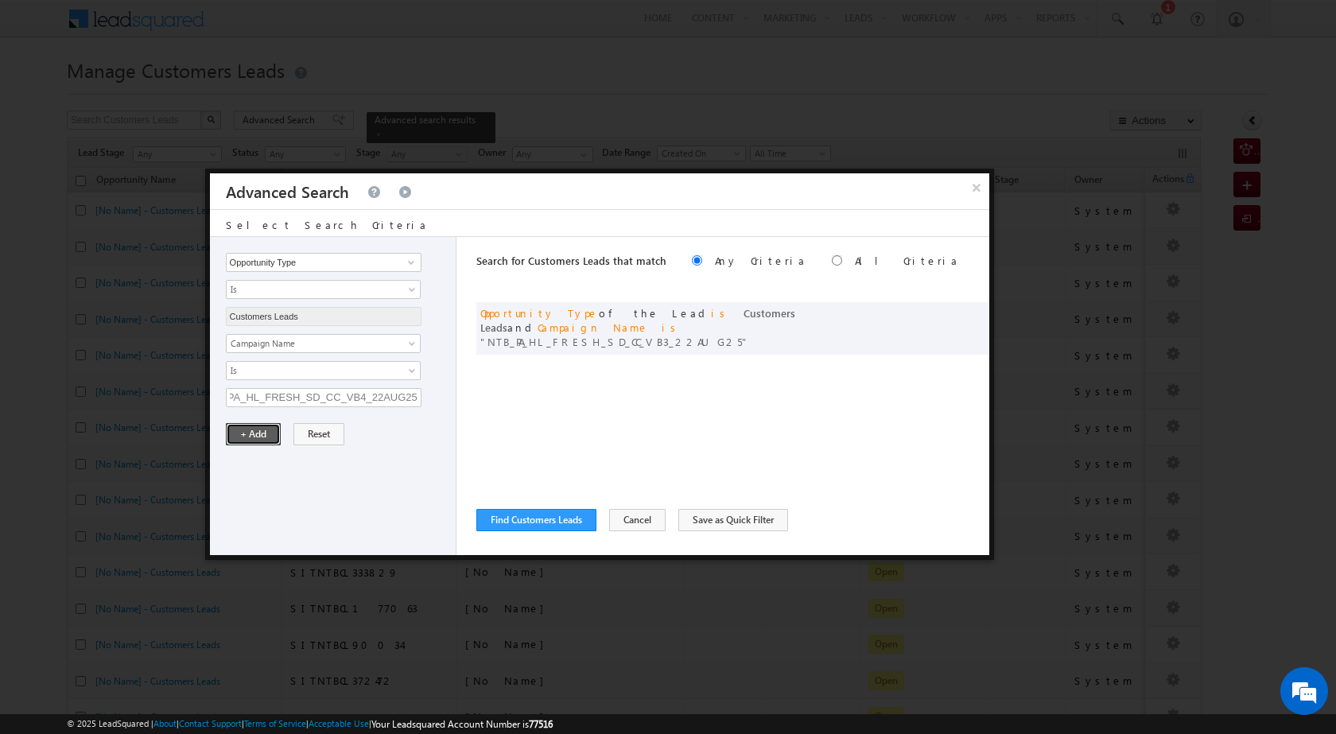
scroll to position [0, 0]
click at [527, 521] on button "Find Customers Leads" at bounding box center [536, 520] width 120 height 22
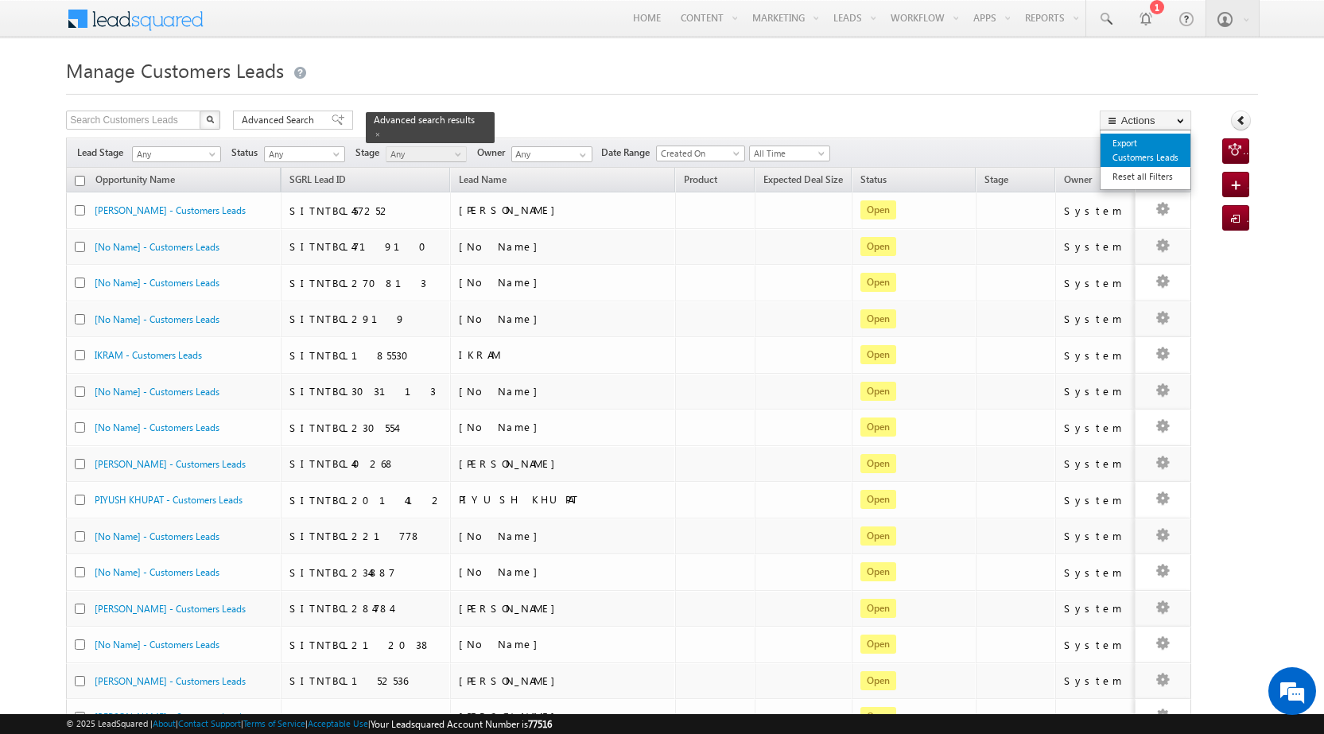
click at [1139, 151] on link "Export Customers Leads" at bounding box center [1146, 150] width 90 height 33
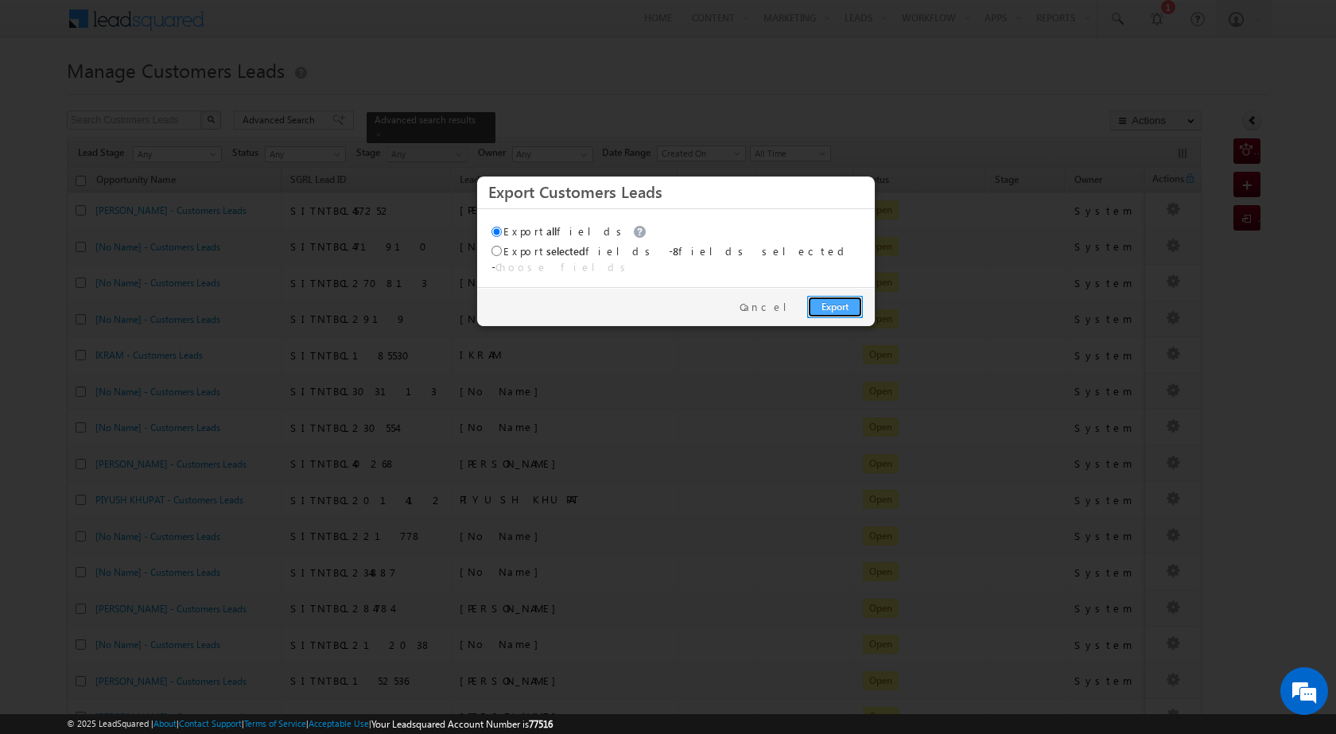
click at [826, 300] on link "Export" at bounding box center [835, 307] width 56 height 22
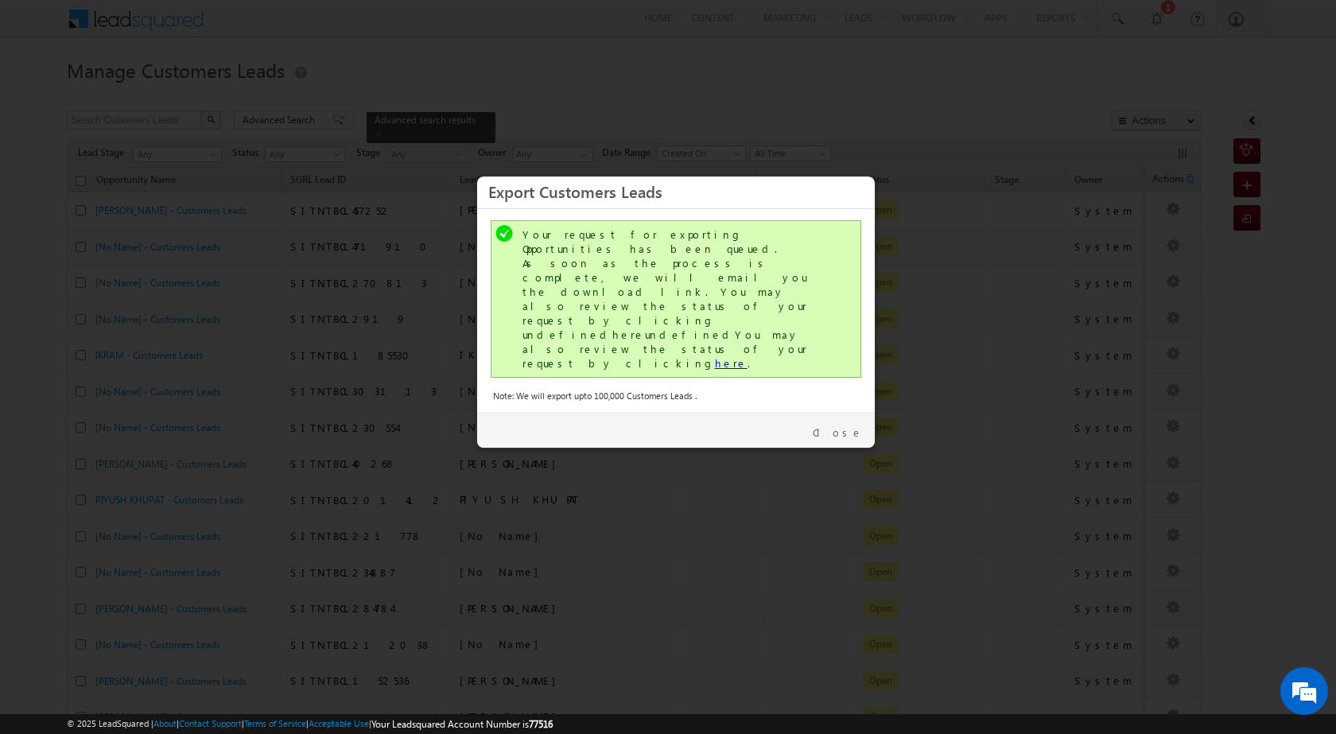
click at [715, 356] on link "here" at bounding box center [731, 363] width 33 height 14
click at [845, 426] on link "Close" at bounding box center [838, 433] width 50 height 14
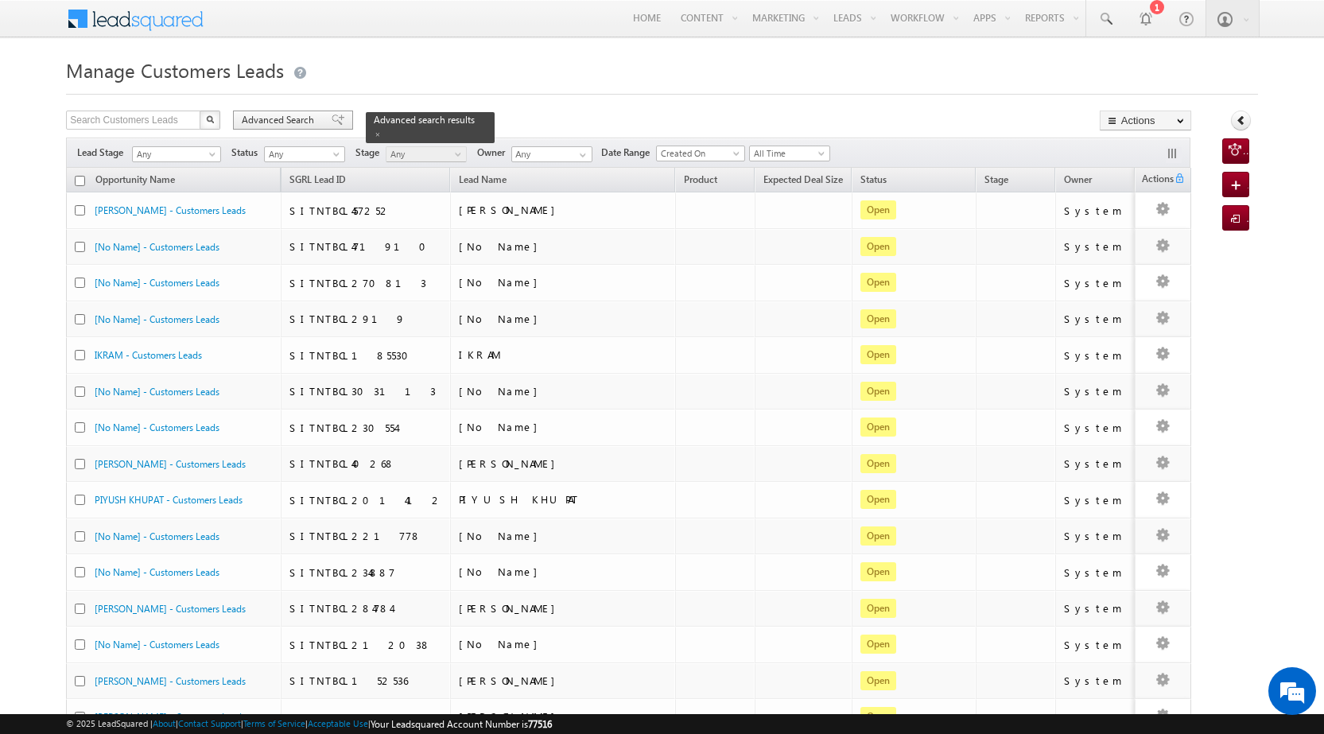
click at [284, 113] on span "Advanced Search" at bounding box center [280, 120] width 77 height 14
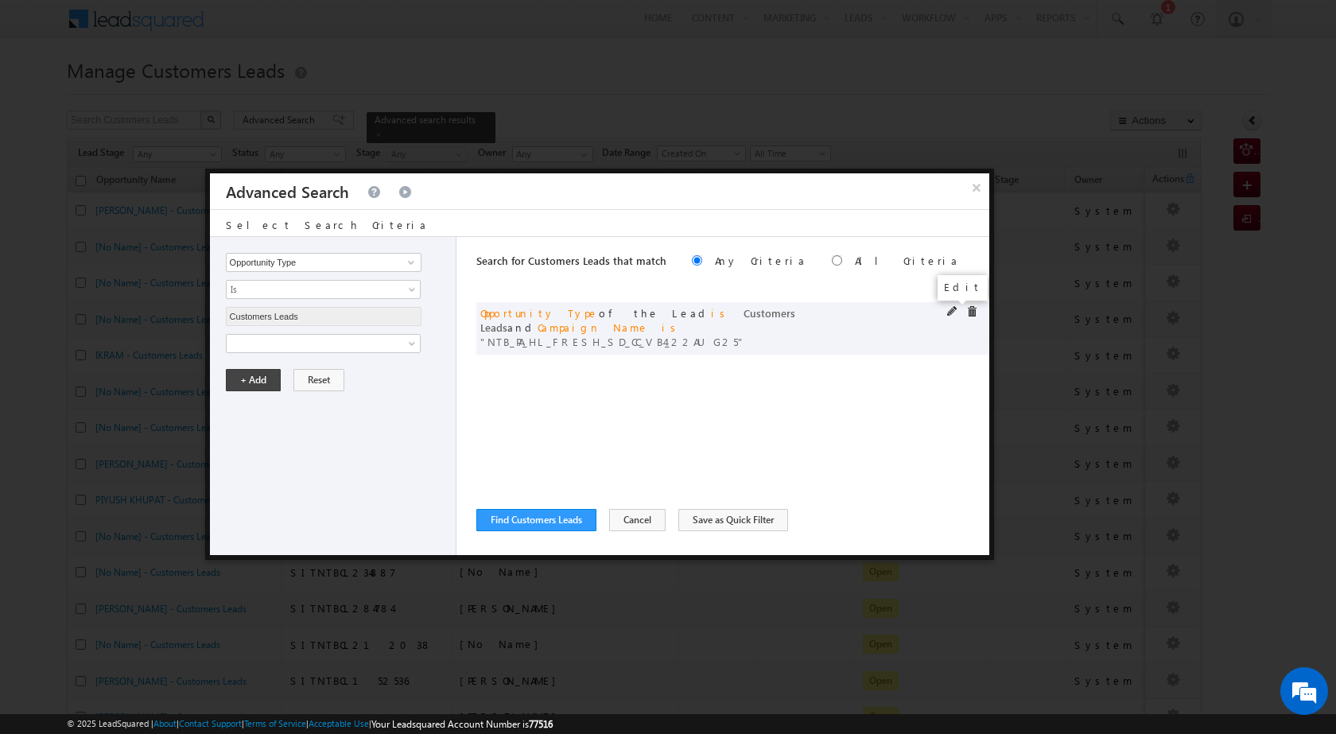
click at [952, 309] on span at bounding box center [952, 311] width 11 height 11
click at [301, 401] on input "NTB_PA_HL_FRESH_SD_CC_VB4_22AUG25" at bounding box center [324, 397] width 196 height 19
paste input "Q_HL_FRESH_SD_CC_VB2"
type input "NTB_PQ_HL_FRESH_SD_CC_VB2_22AUG25"
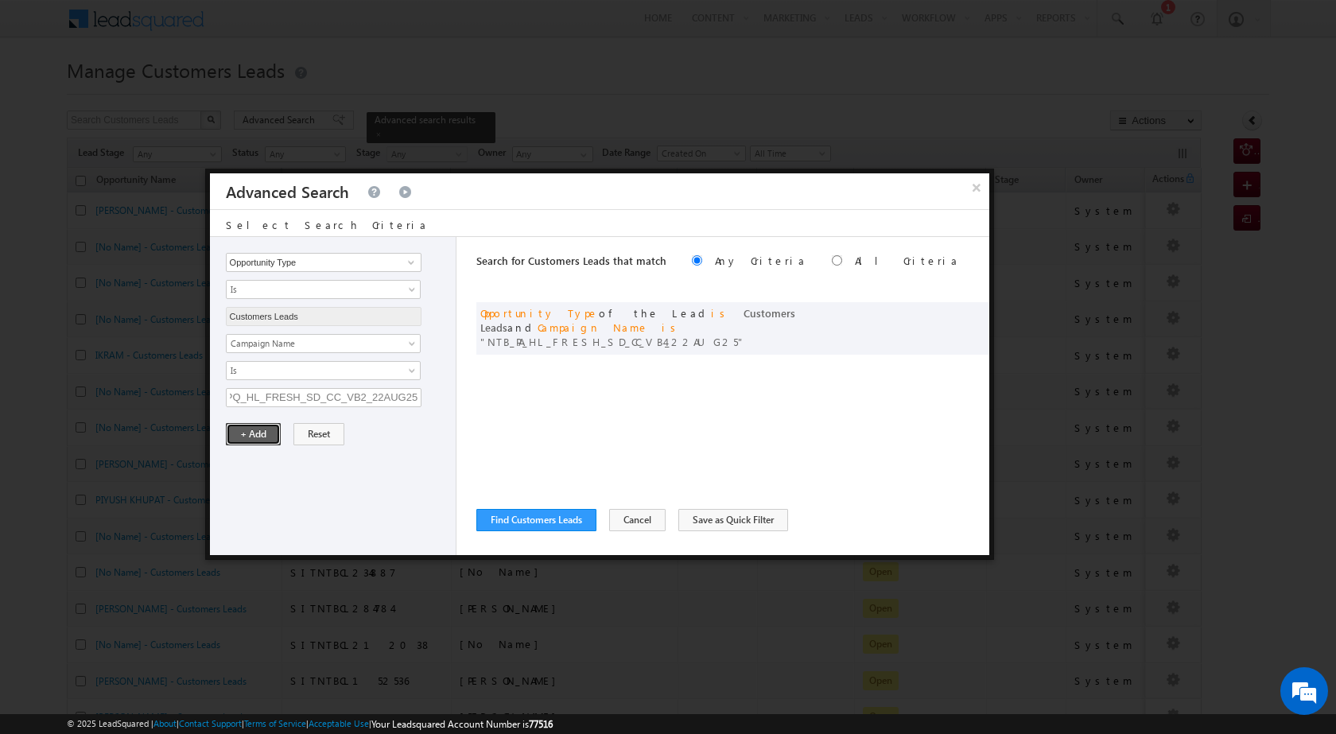
click at [259, 430] on button "+ Add" at bounding box center [253, 434] width 55 height 22
click at [514, 515] on button "Find Customers Leads" at bounding box center [536, 520] width 120 height 22
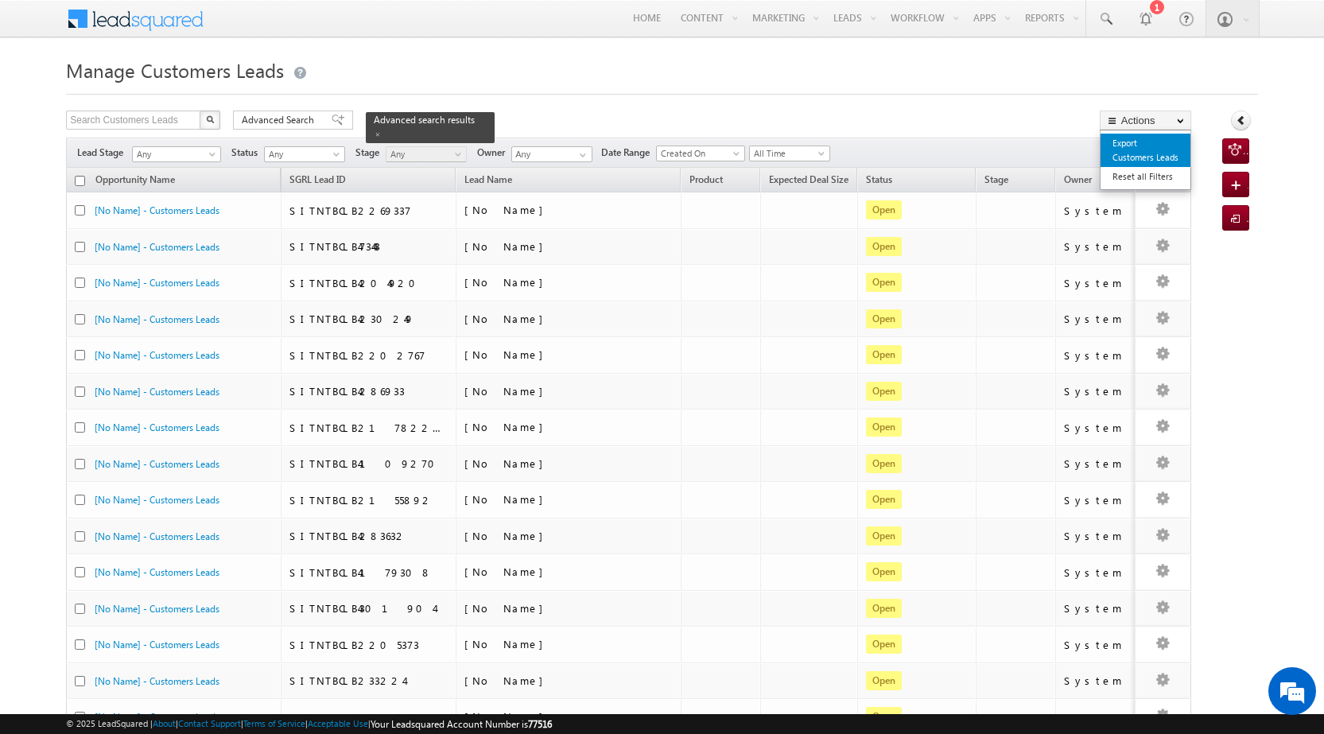
click at [1148, 158] on link "Export Customers Leads" at bounding box center [1146, 150] width 90 height 33
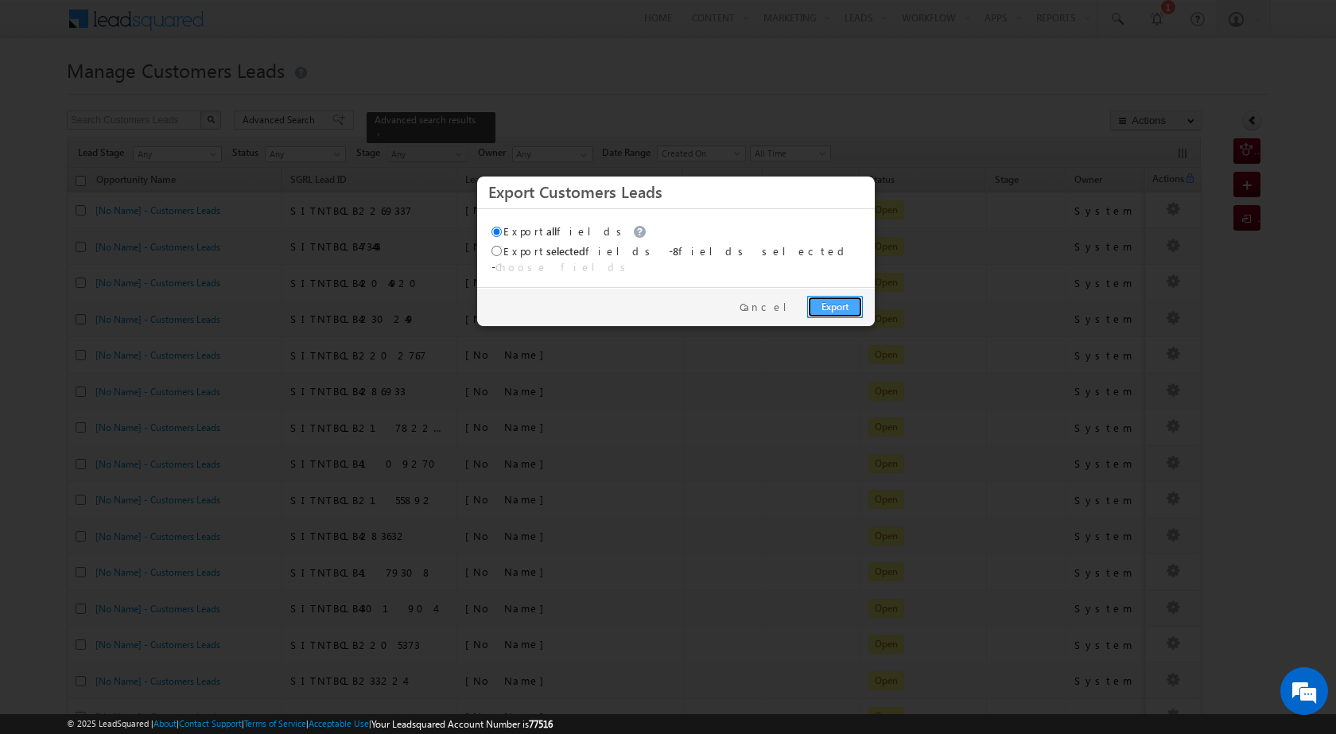
click at [821, 297] on link "Export" at bounding box center [835, 307] width 56 height 22
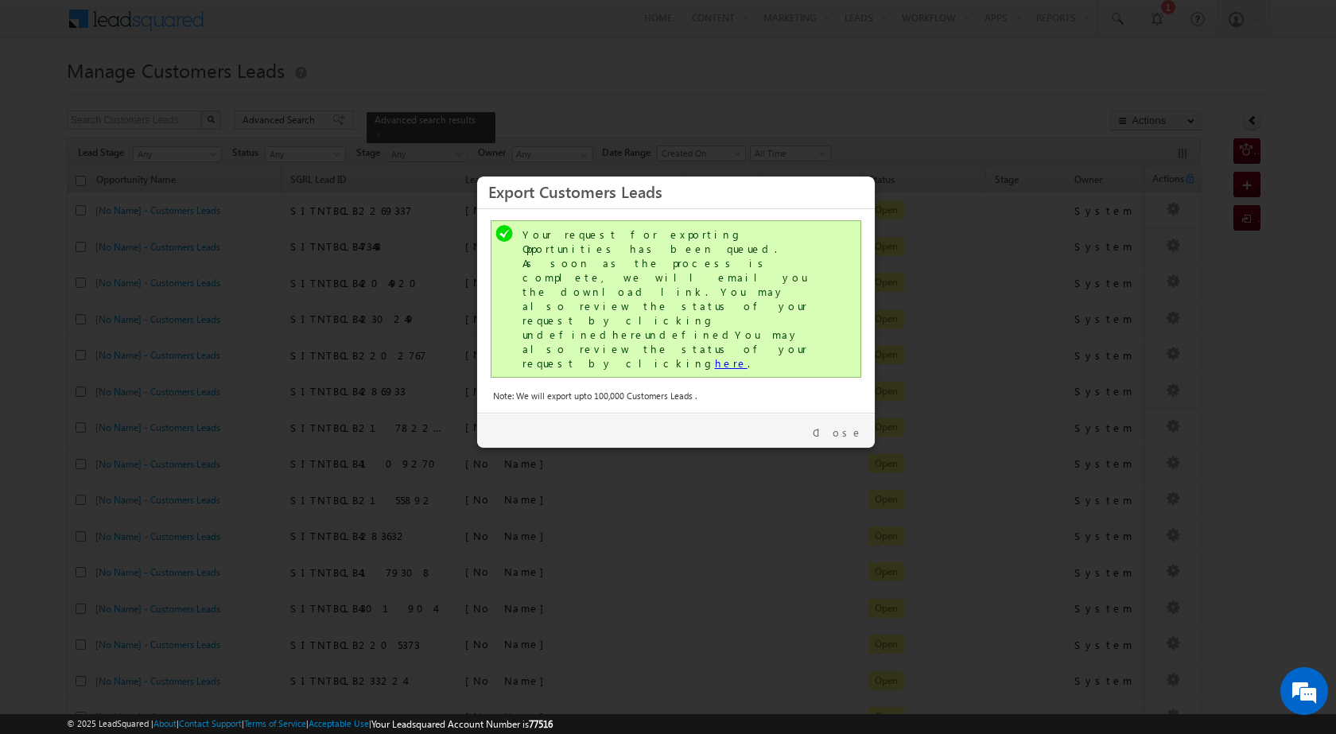
click at [715, 356] on link "here" at bounding box center [731, 363] width 33 height 14
click at [845, 413] on div "Close" at bounding box center [676, 430] width 398 height 35
click at [833, 413] on div "Close" at bounding box center [676, 430] width 398 height 35
click at [854, 426] on link "Close" at bounding box center [838, 433] width 50 height 14
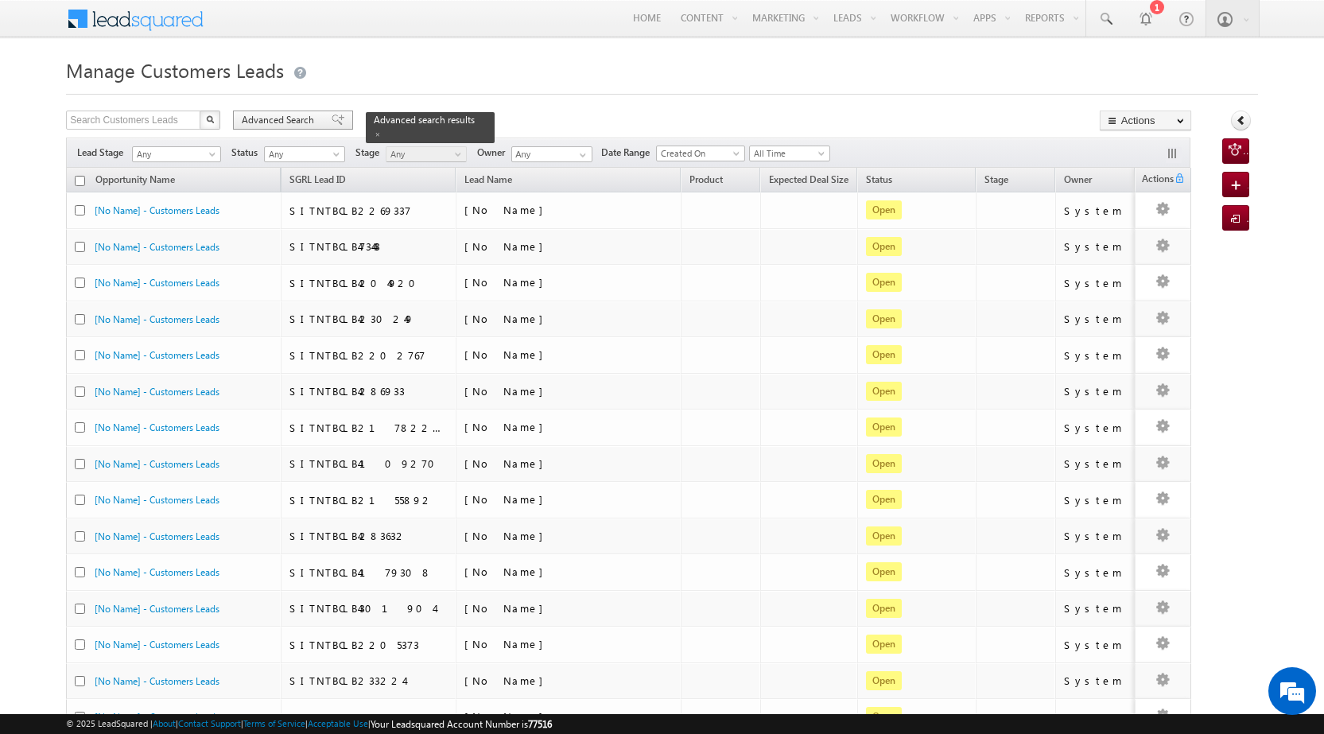
click at [282, 121] on span "Advanced Search" at bounding box center [280, 120] width 77 height 14
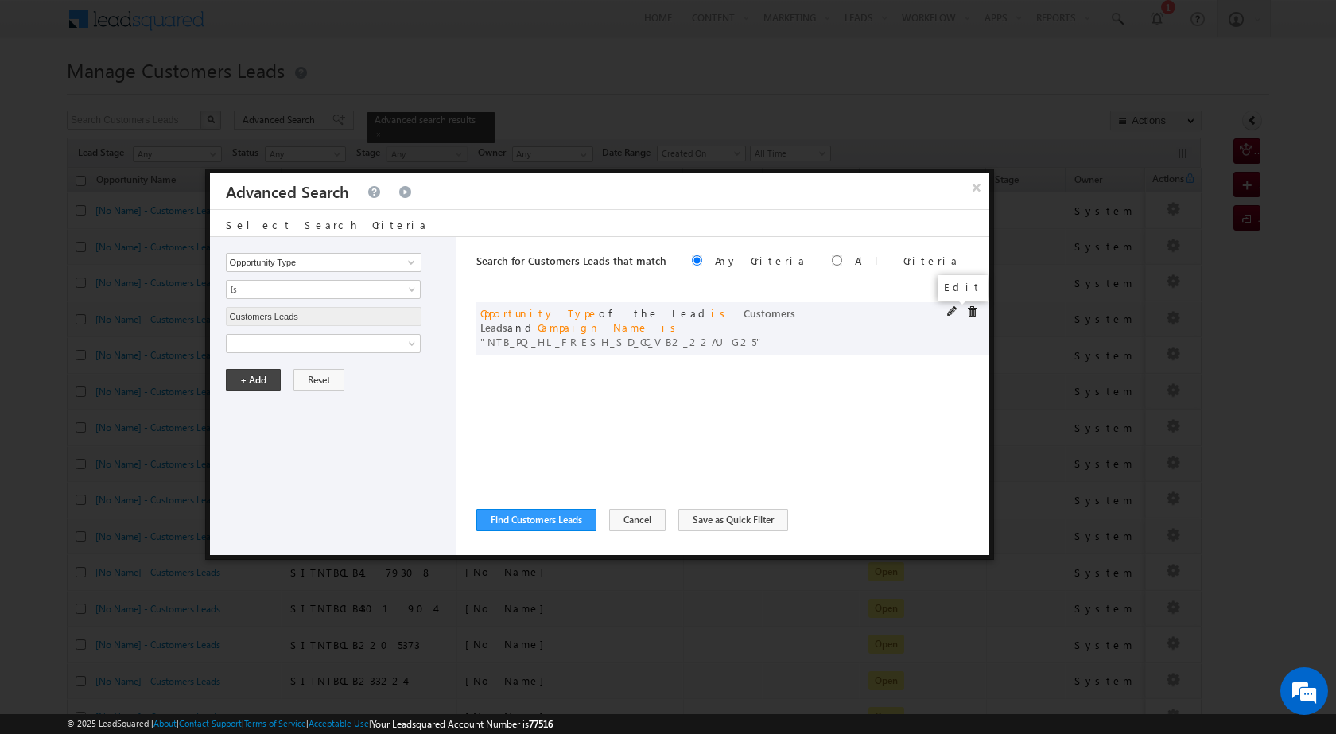
click at [950, 313] on span at bounding box center [952, 311] width 11 height 11
click at [309, 394] on input "NTB_PQ_HL_FRESH_SD_CC_VB2_22AUG25" at bounding box center [324, 397] width 196 height 19
paste input "3"
type input "NTB_PQ_HL_FRESH_SD_CC_VB3_22AUG25"
click at [242, 429] on button "+ Add" at bounding box center [253, 434] width 55 height 22
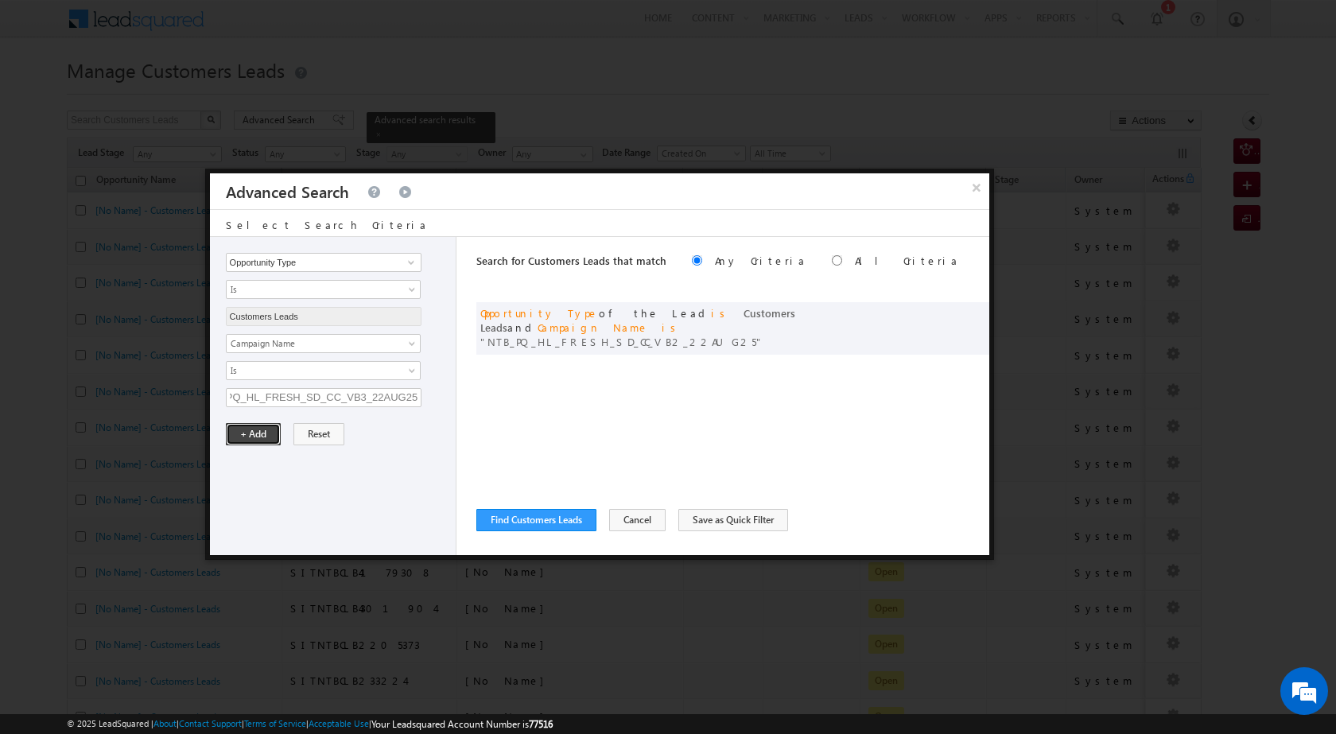
scroll to position [0, 0]
click at [542, 519] on button "Find Customers Leads" at bounding box center [536, 520] width 120 height 22
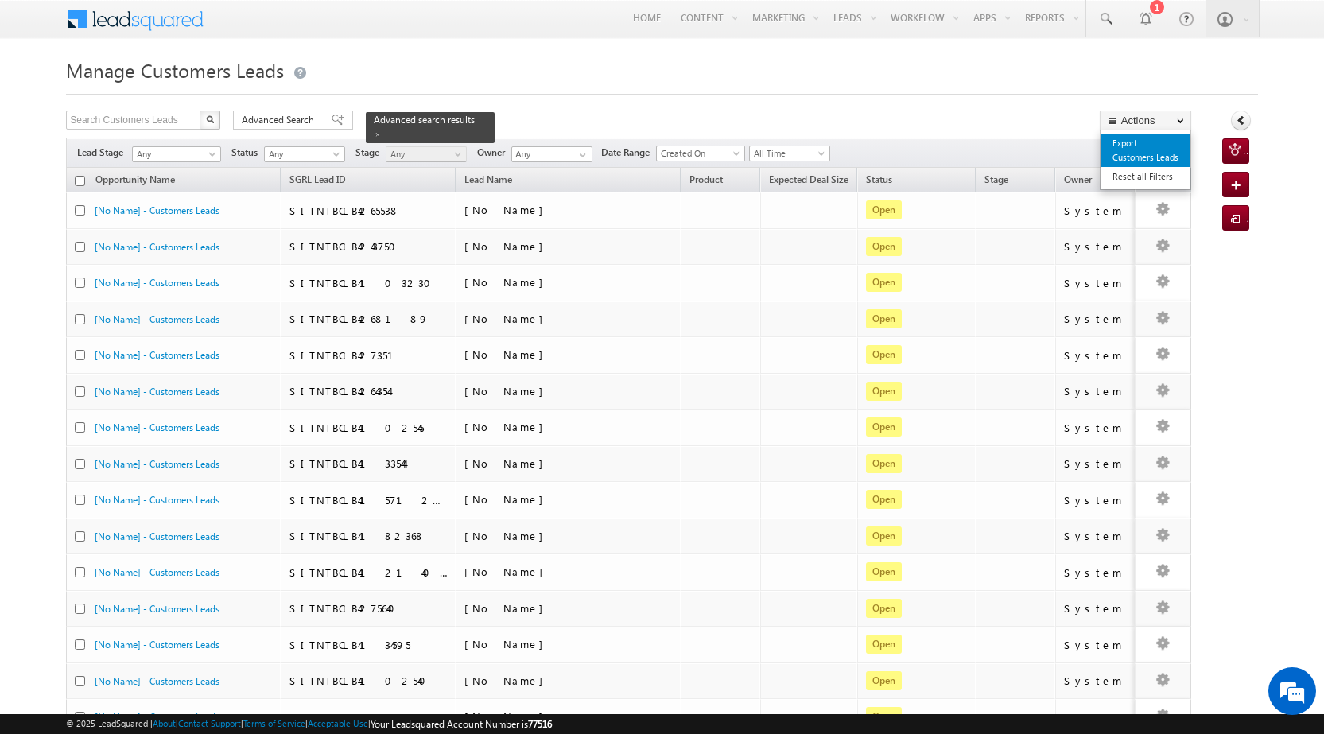
click at [1156, 166] on link "Export Customers Leads" at bounding box center [1146, 150] width 90 height 33
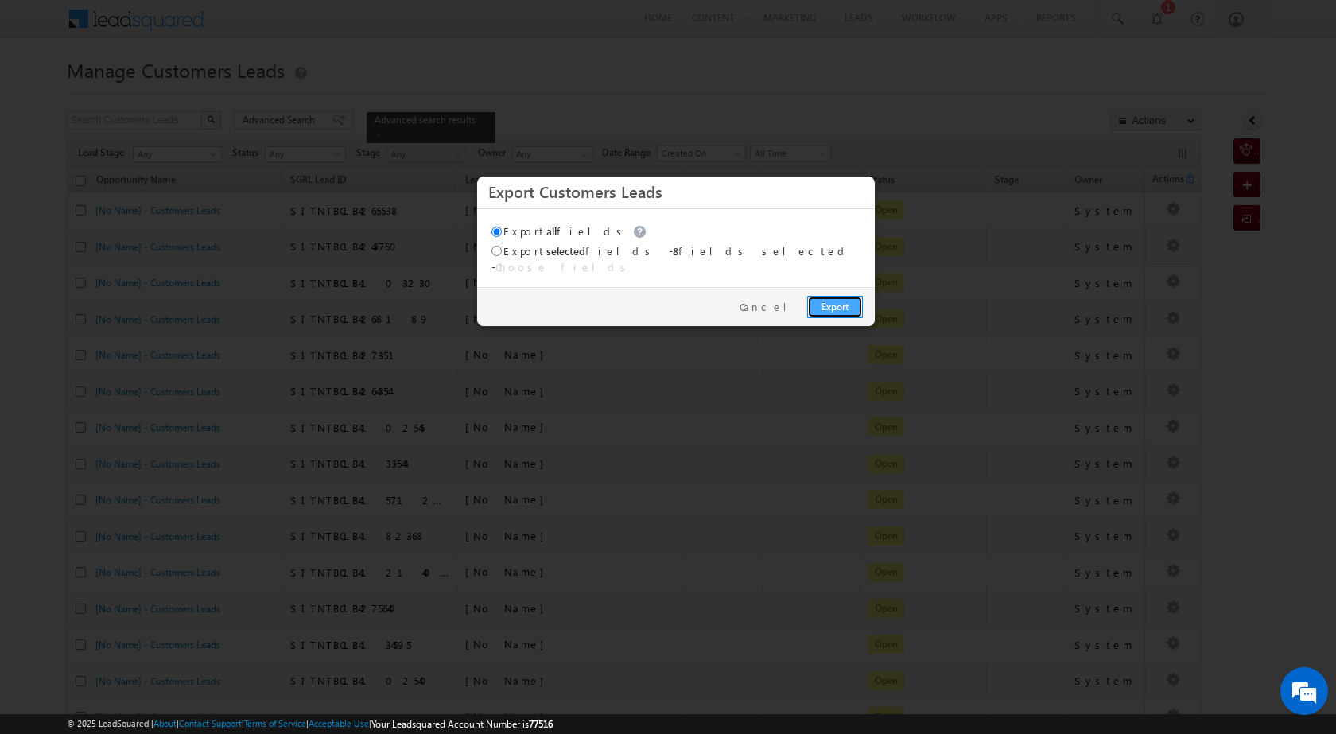
click at [838, 297] on link "Export" at bounding box center [835, 307] width 56 height 22
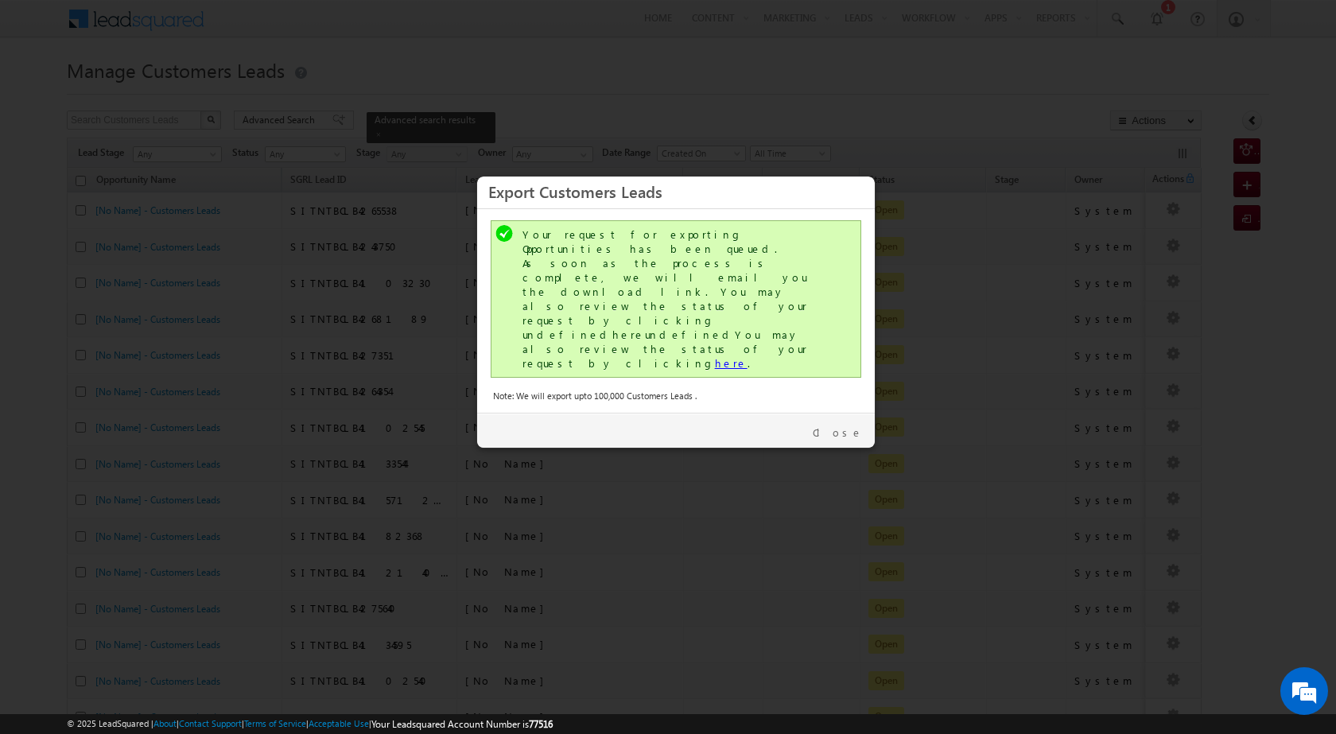
click at [715, 356] on link "here" at bounding box center [731, 363] width 33 height 14
click at [848, 413] on div "Close" at bounding box center [676, 430] width 398 height 35
click at [857, 426] on link "Close" at bounding box center [838, 433] width 50 height 14
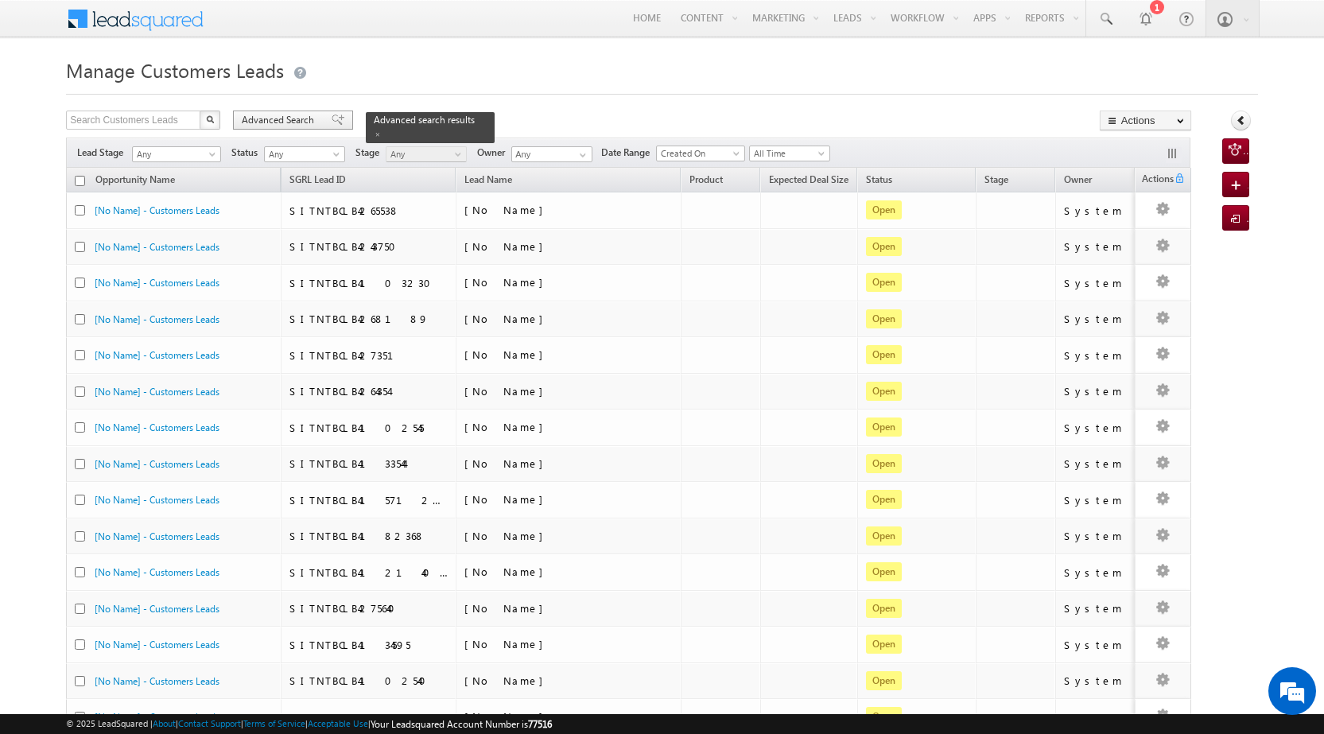
click at [296, 120] on span "Advanced Search" at bounding box center [280, 120] width 77 height 14
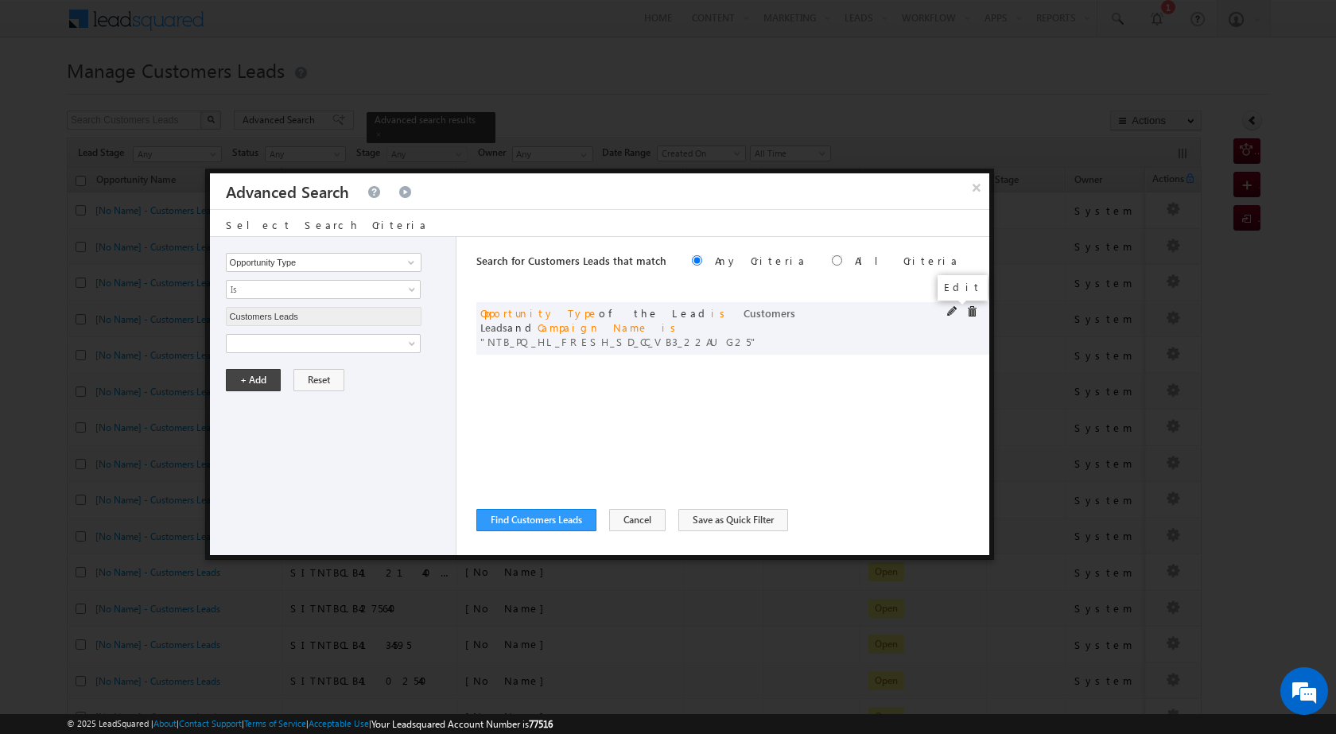
click at [951, 309] on span at bounding box center [952, 311] width 11 height 11
click at [409, 394] on input "NTB_PQ_HL_FRESH_SD_CC_VB3_22AUG25" at bounding box center [324, 397] width 196 height 19
paste input "4"
type input "NTB_PQ_HL_FRESH_SD_CC_VB4_22AUG25"
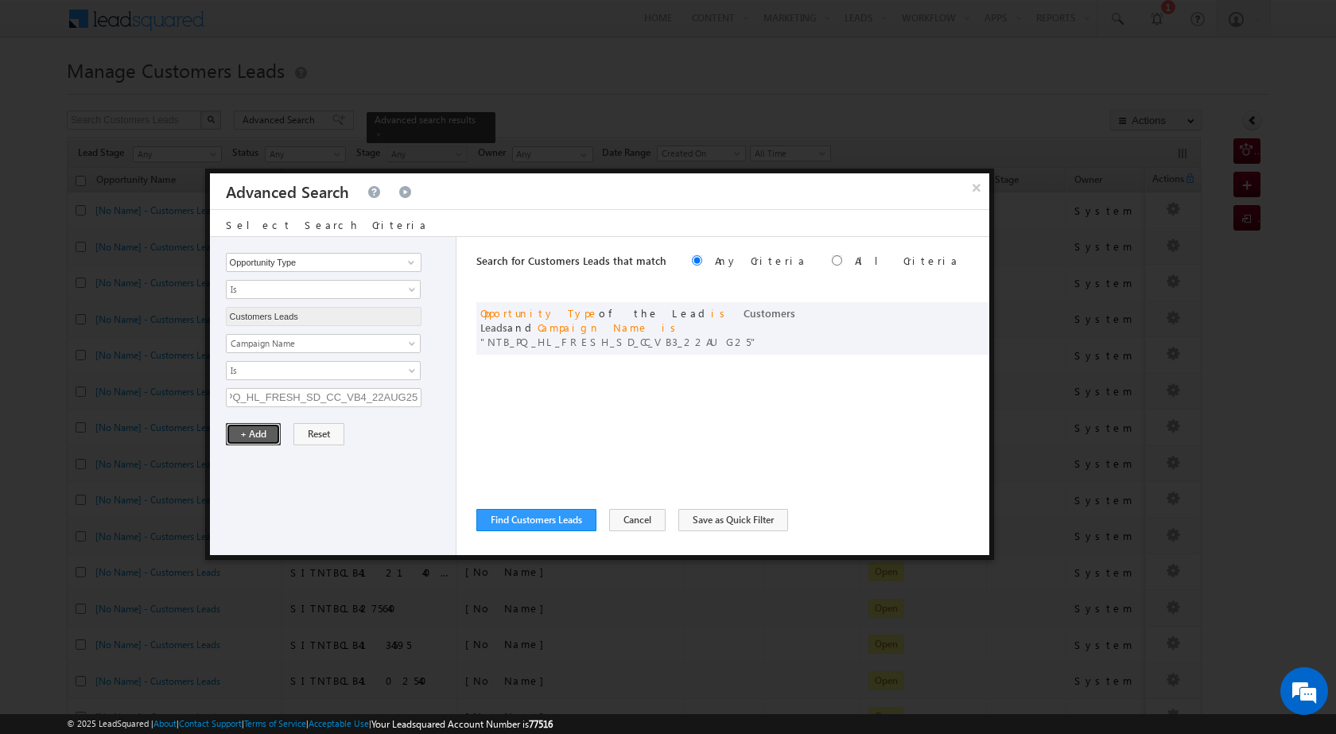
click at [253, 428] on button "+ Add" at bounding box center [253, 434] width 55 height 22
click at [517, 517] on button "Find Customers Leads" at bounding box center [536, 520] width 120 height 22
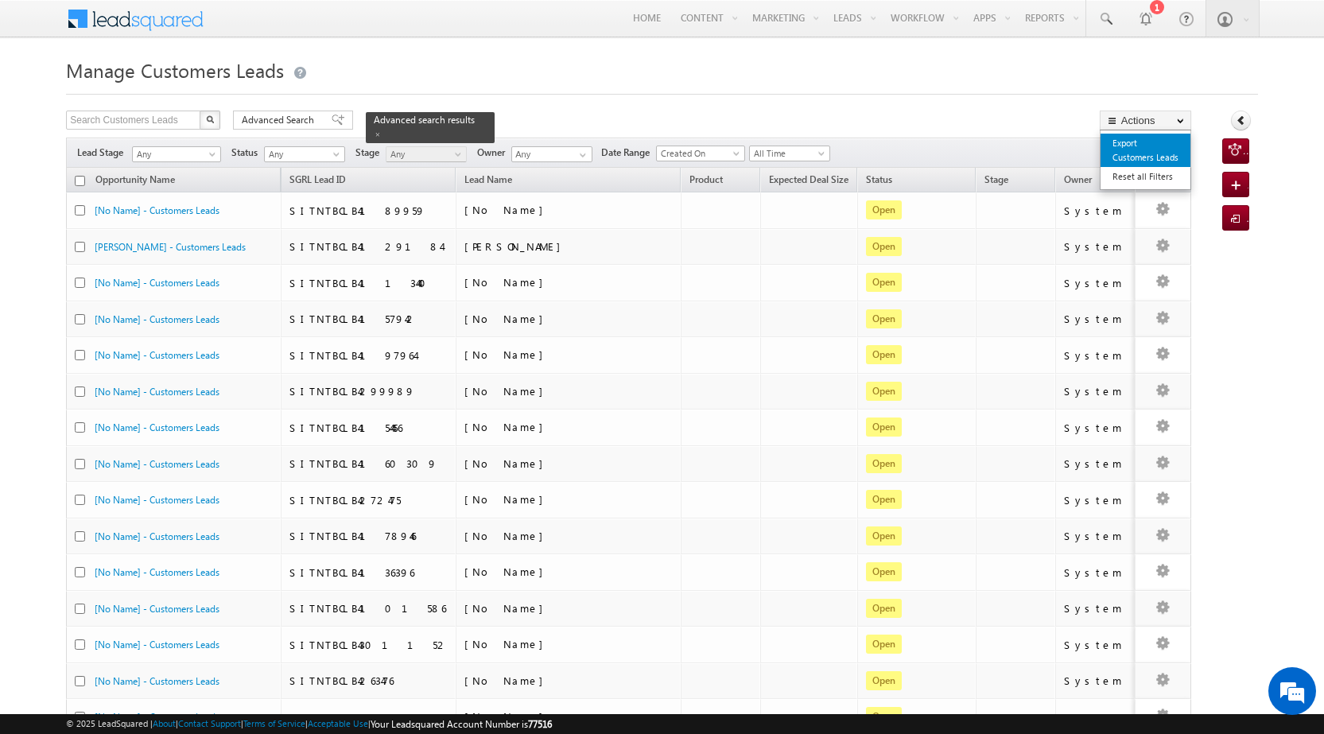
click at [1160, 148] on link "Export Customers Leads" at bounding box center [1146, 150] width 90 height 33
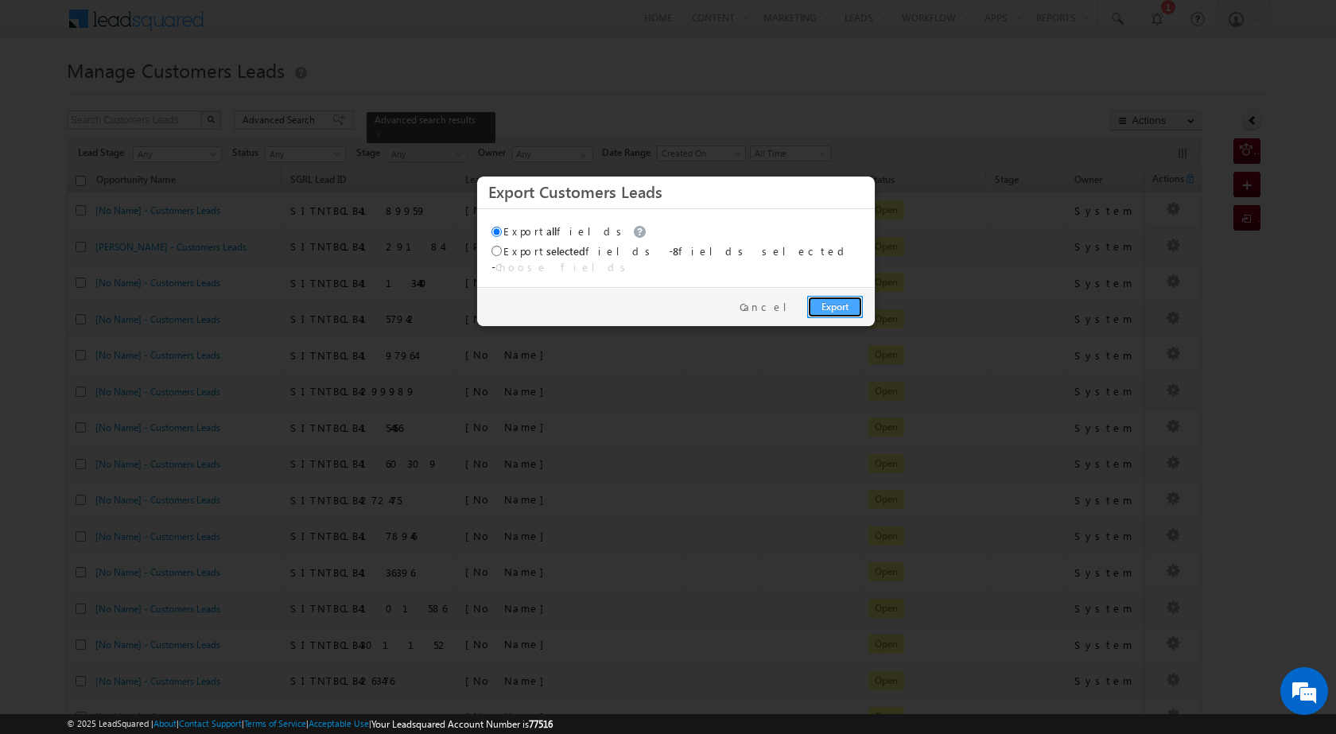
click at [826, 301] on link "Export" at bounding box center [835, 307] width 56 height 22
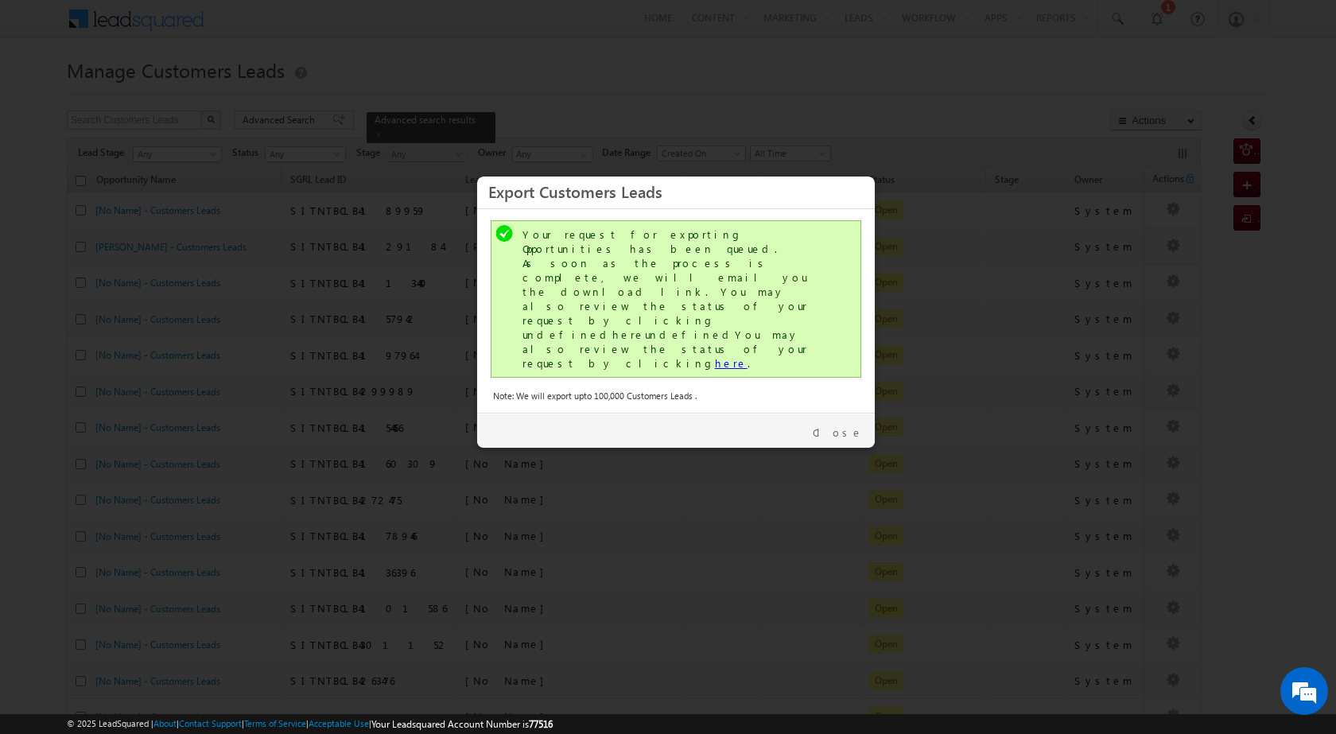
click at [715, 356] on link "here" at bounding box center [731, 363] width 33 height 14
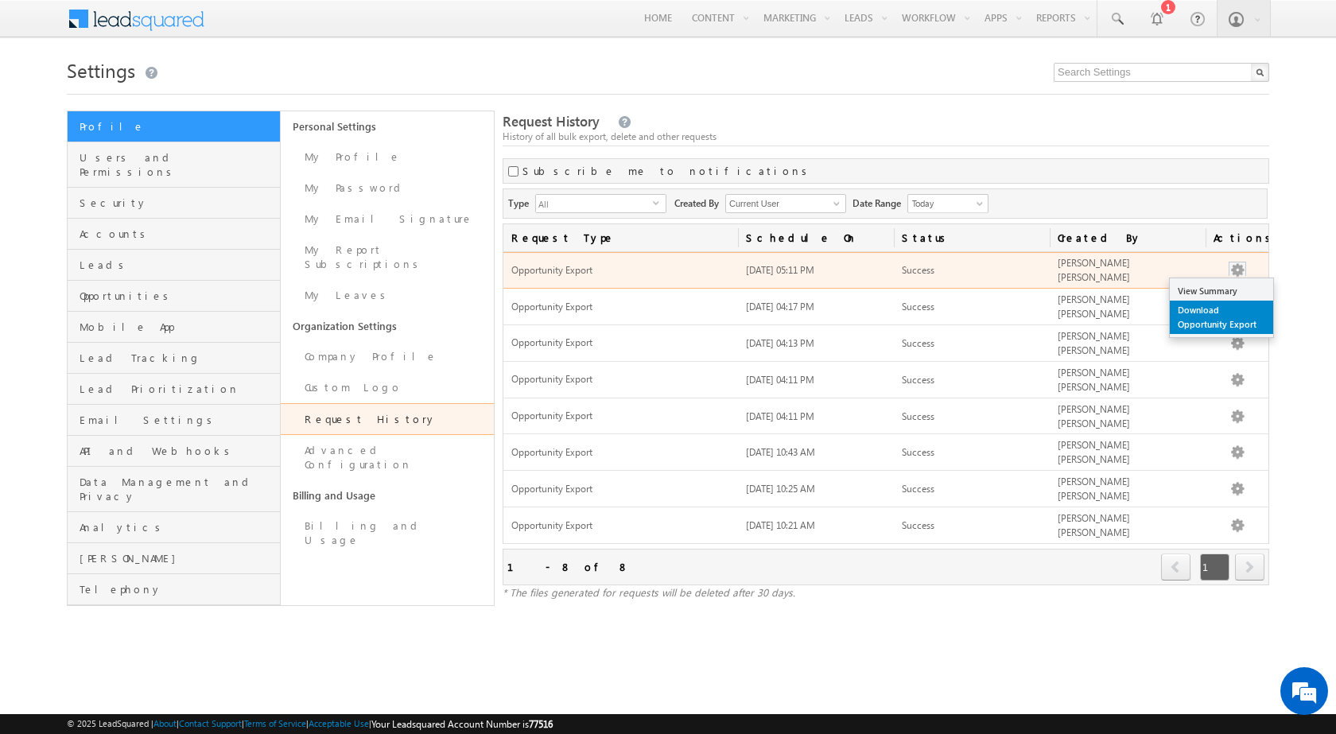
click at [1230, 302] on link "Download Opportunity Export" at bounding box center [1221, 317] width 103 height 33
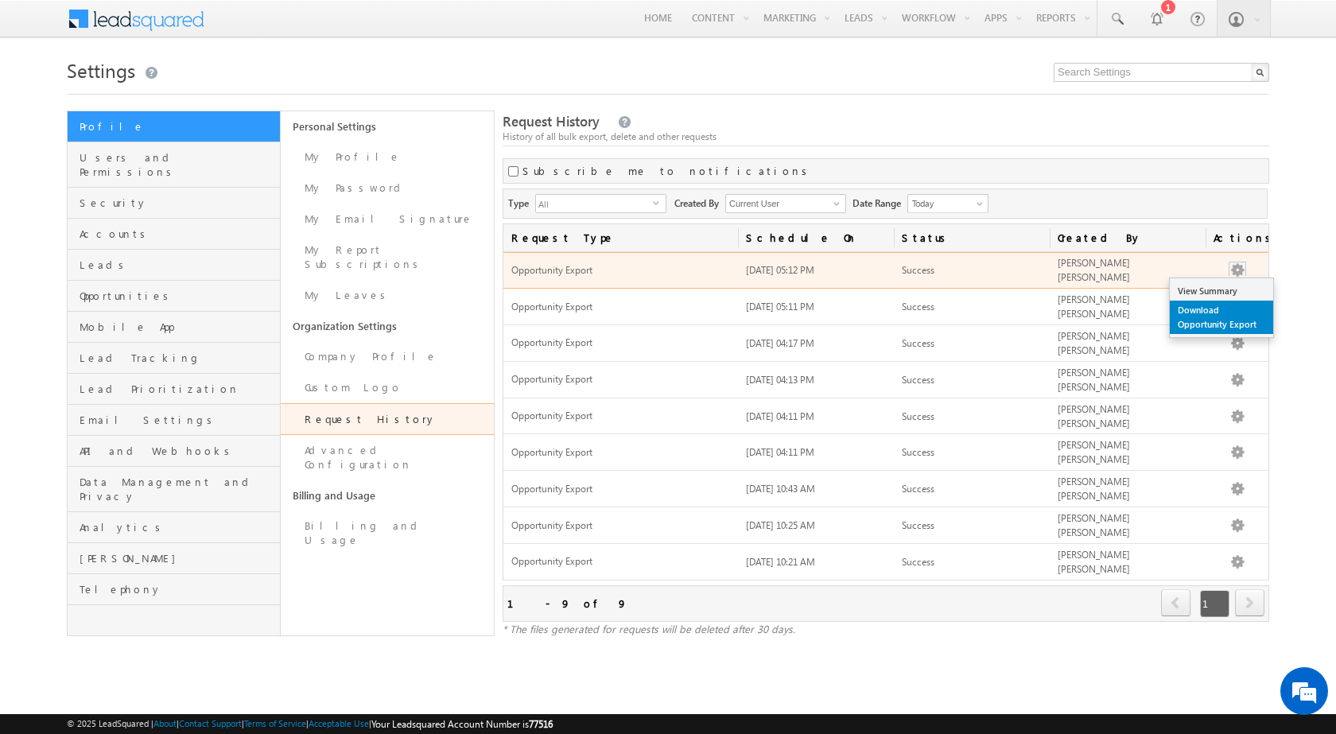
click at [1195, 313] on link "Download Opportunity Export" at bounding box center [1221, 317] width 103 height 33
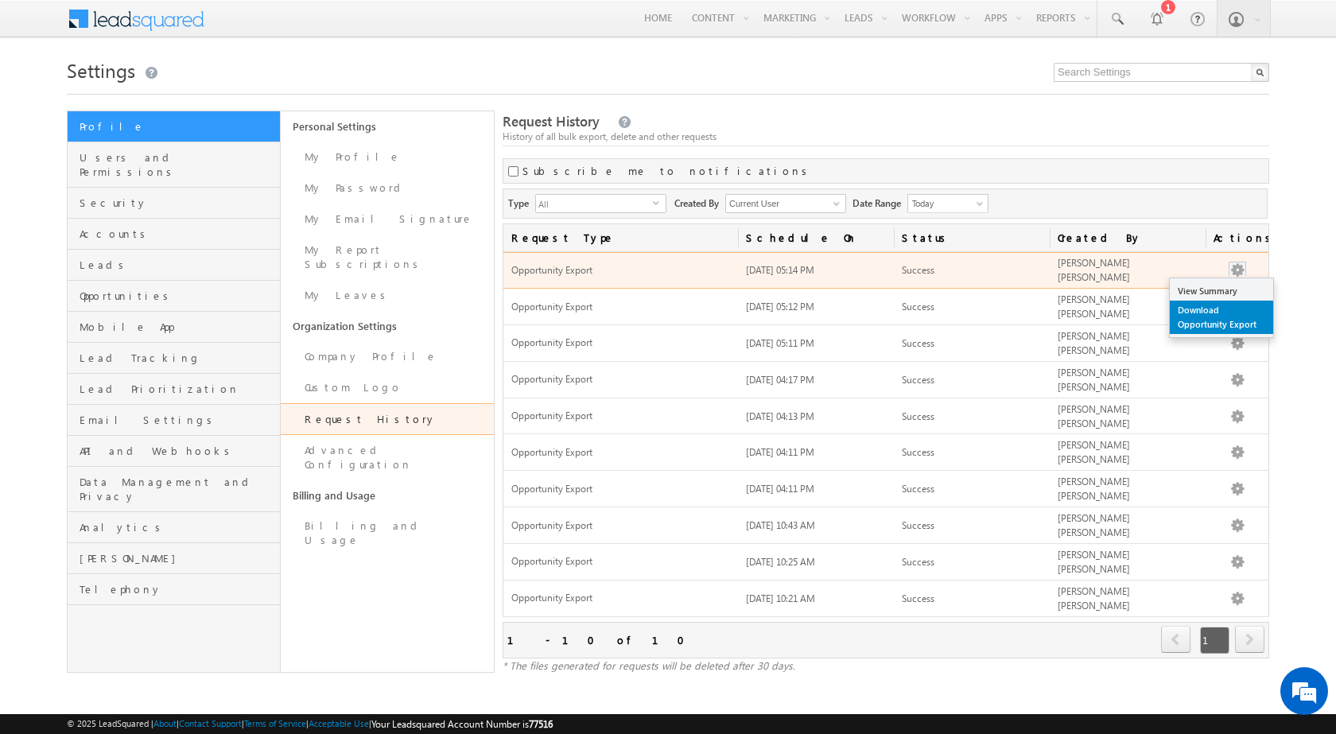
click at [1203, 313] on link "Download Opportunity Export" at bounding box center [1221, 317] width 103 height 33
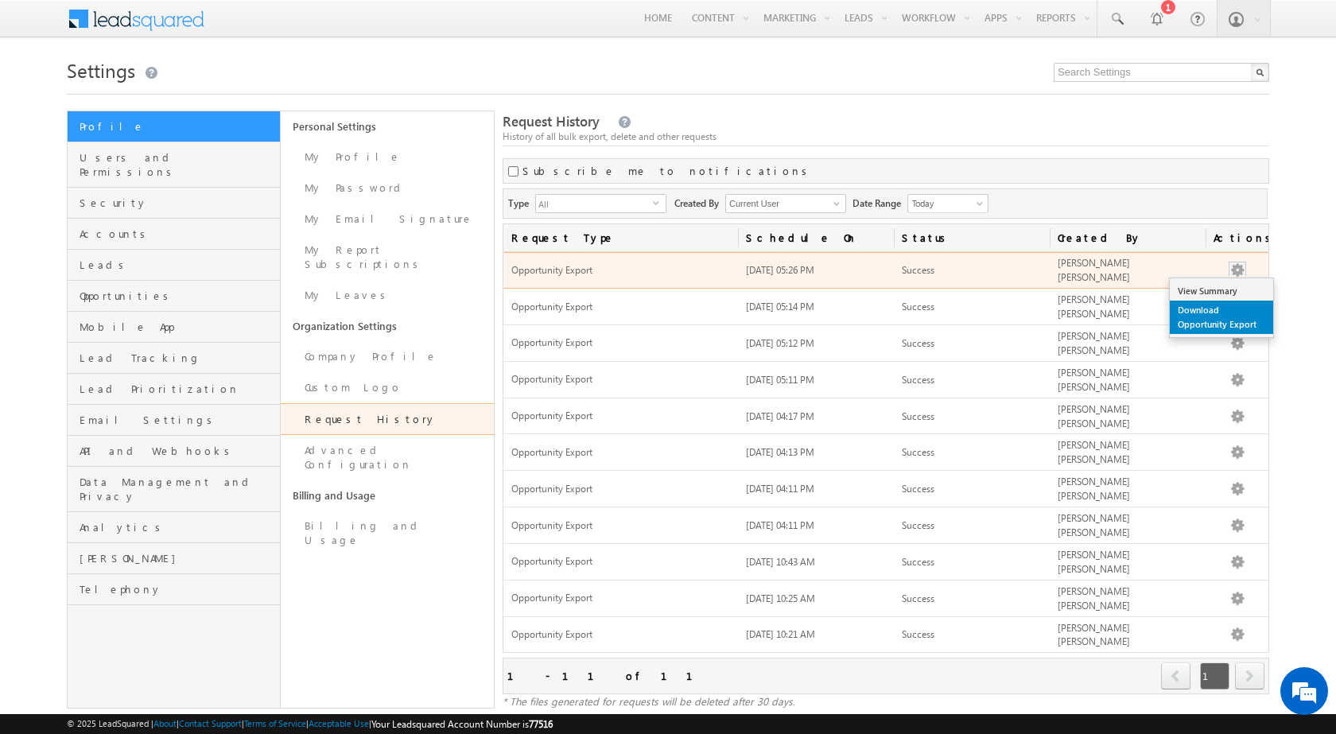
click at [1226, 307] on link "Download Opportunity Export" at bounding box center [1221, 317] width 103 height 33
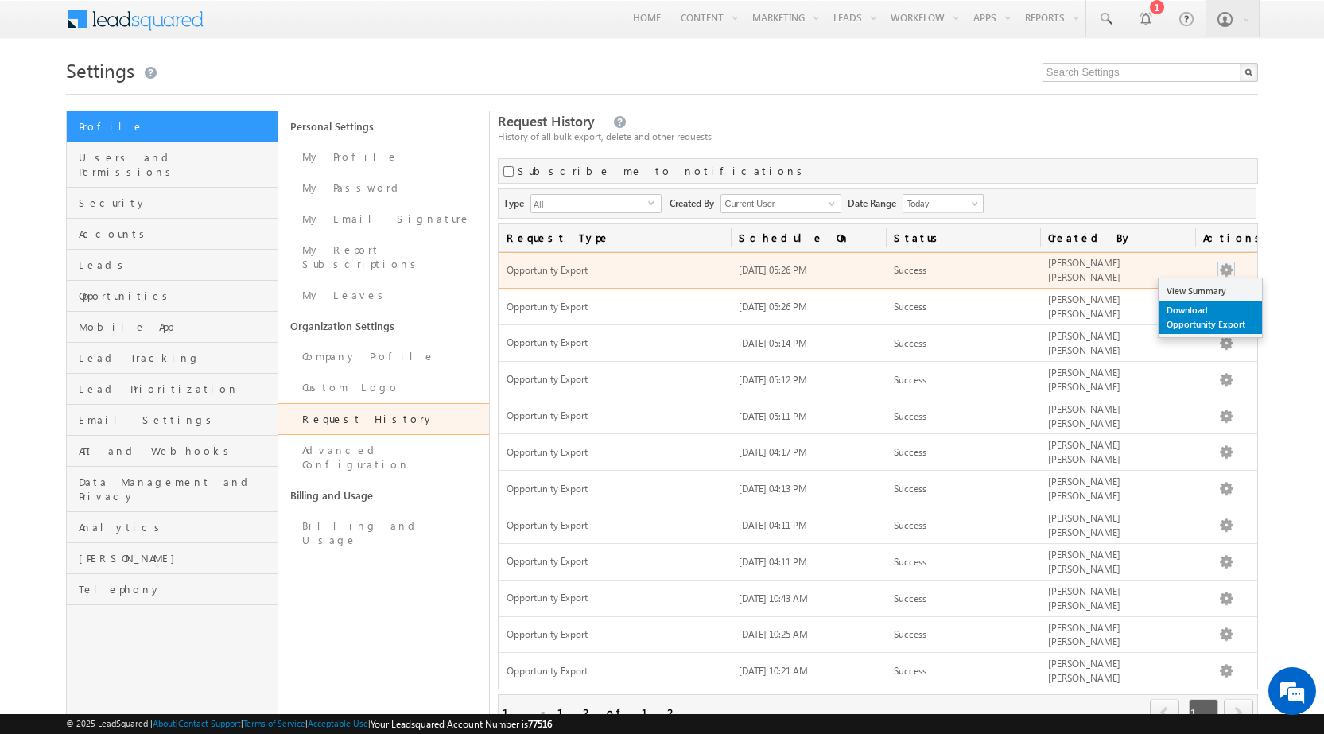
click at [1228, 320] on link "Download Opportunity Export" at bounding box center [1210, 317] width 103 height 33
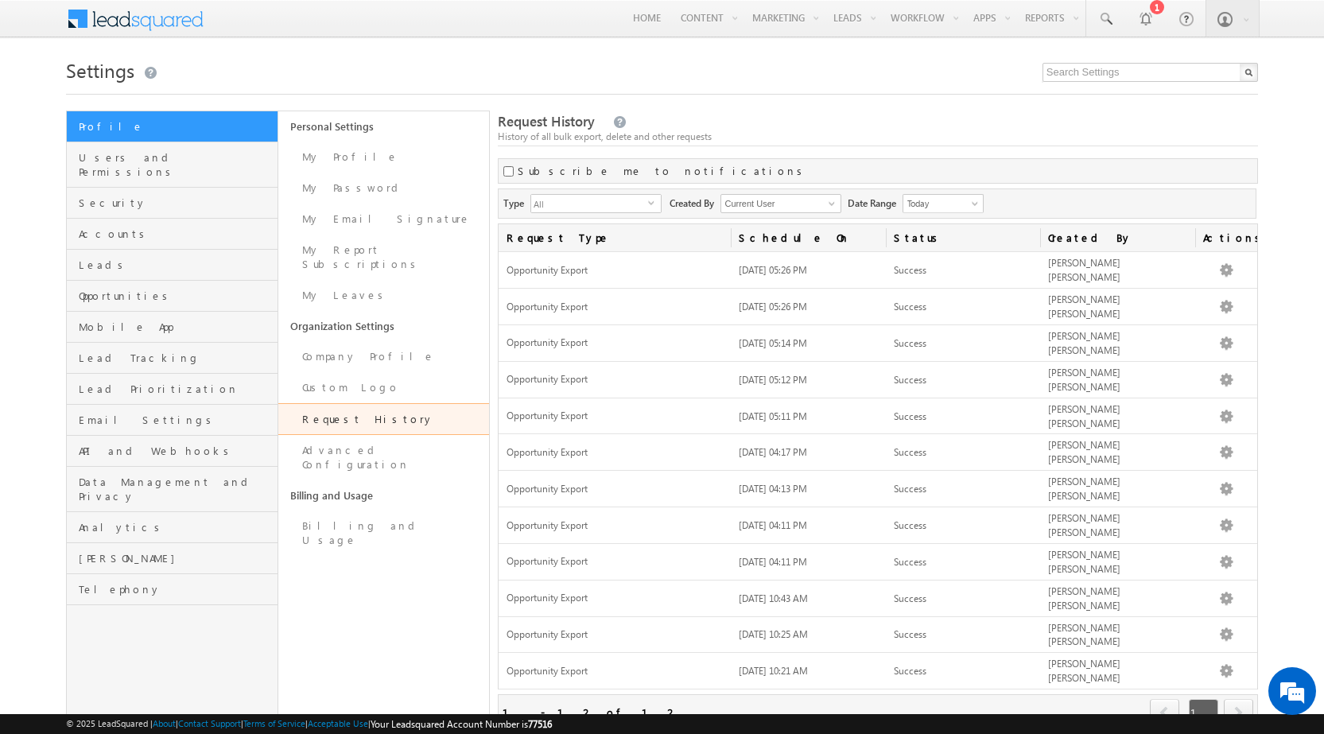
click at [597, 90] on div at bounding box center [662, 89] width 1192 height 10
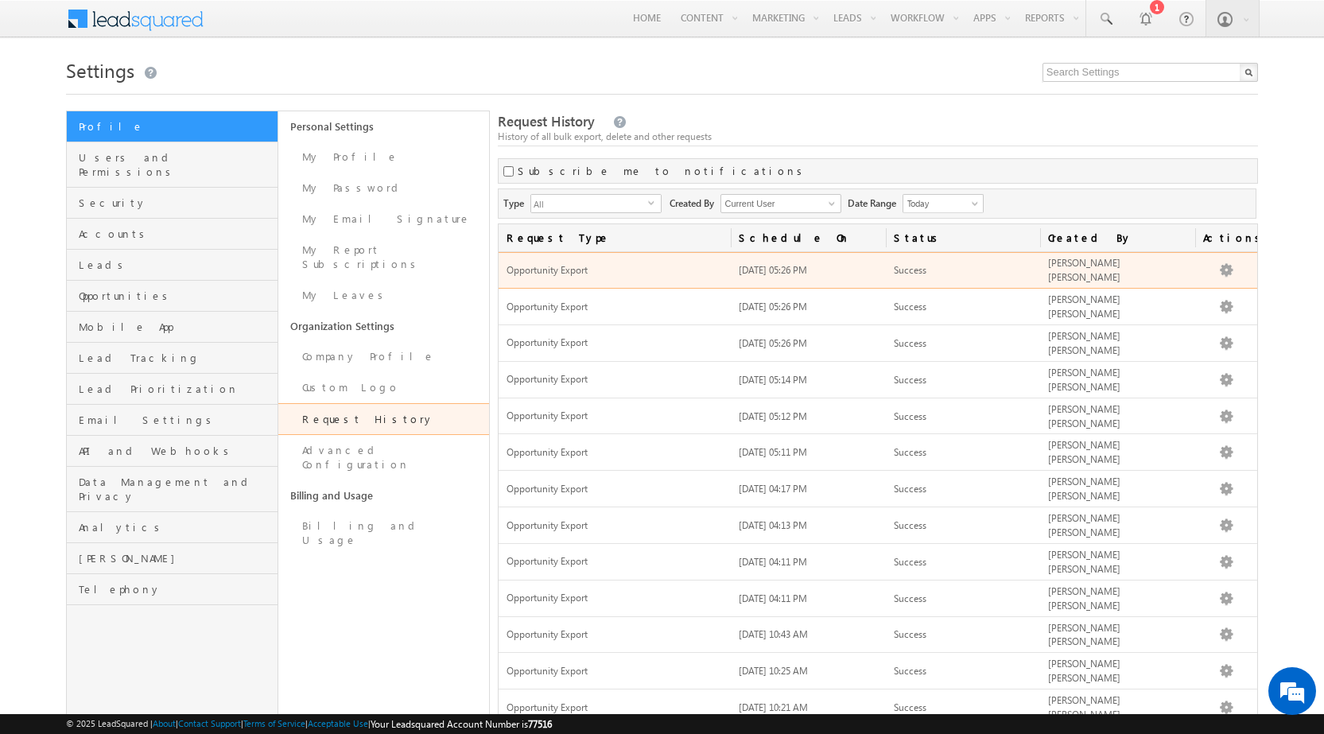
click at [1230, 266] on button "button" at bounding box center [1226, 270] width 16 height 16
click at [1209, 309] on link "Download Opportunity Export" at bounding box center [1210, 317] width 103 height 33
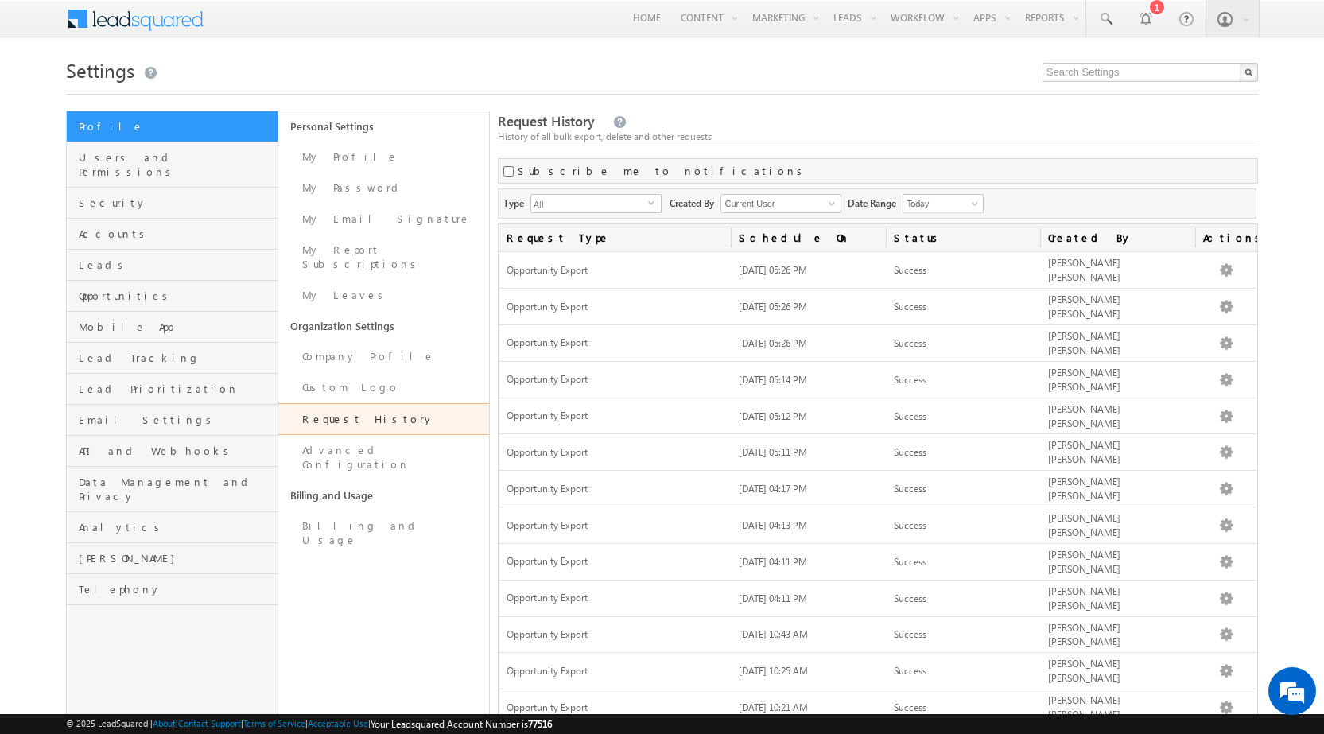
click at [849, 84] on h1 "Settings" at bounding box center [662, 68] width 1192 height 31
